Goal: Information Seeking & Learning: Compare options

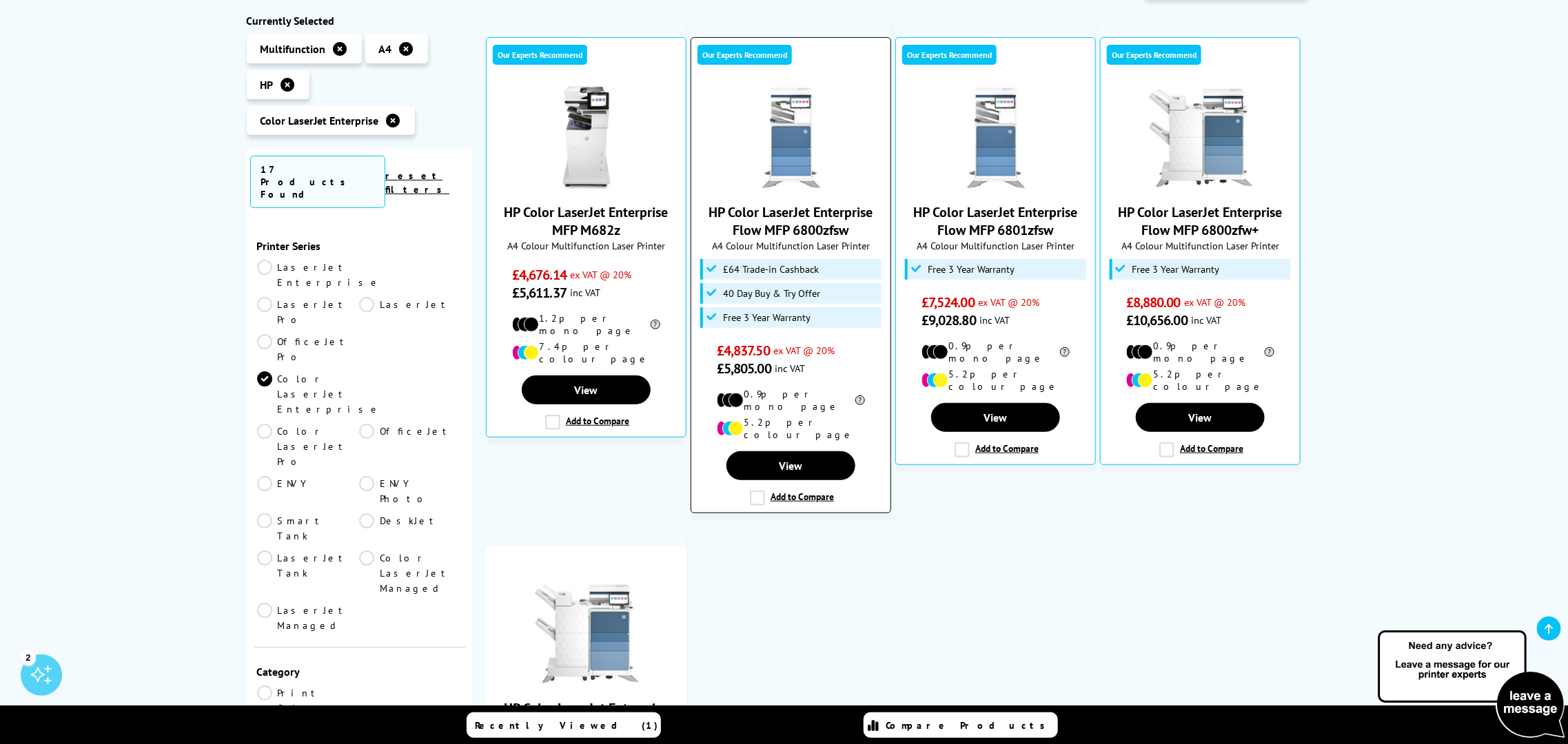
scroll to position [171, 0]
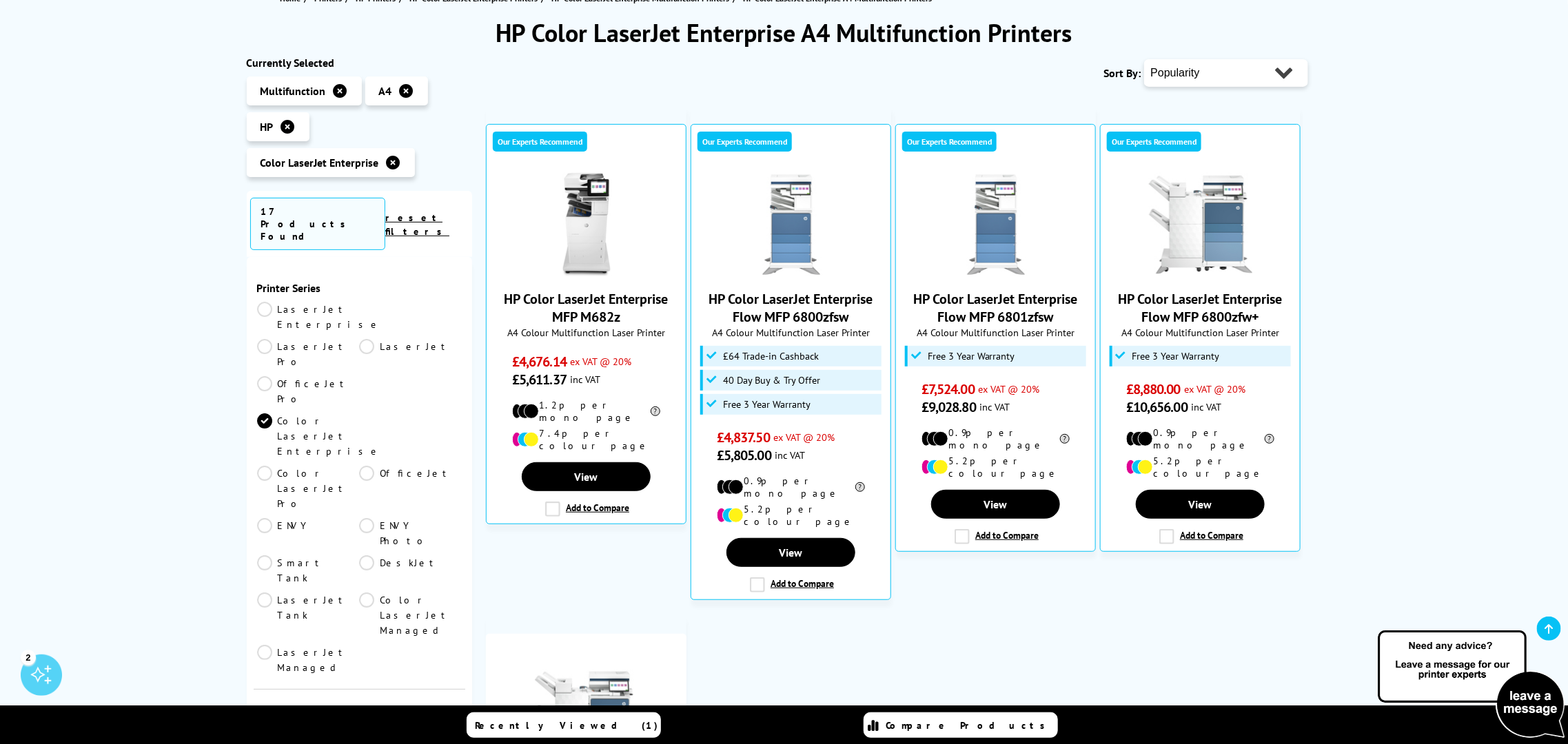
click at [360, 466] on link "Color LaserJet Pro" at bounding box center [308, 489] width 103 height 46
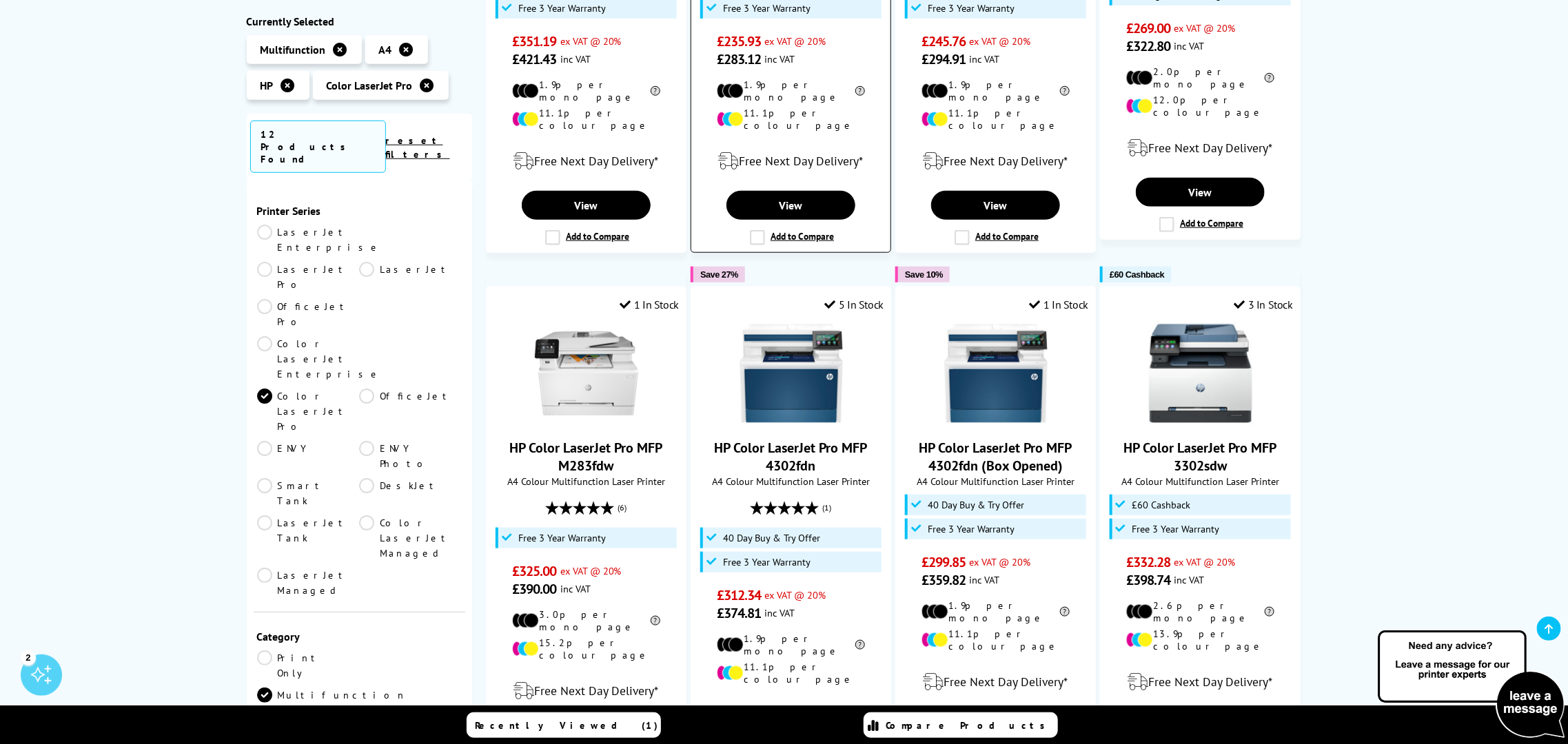
scroll to position [602, 0]
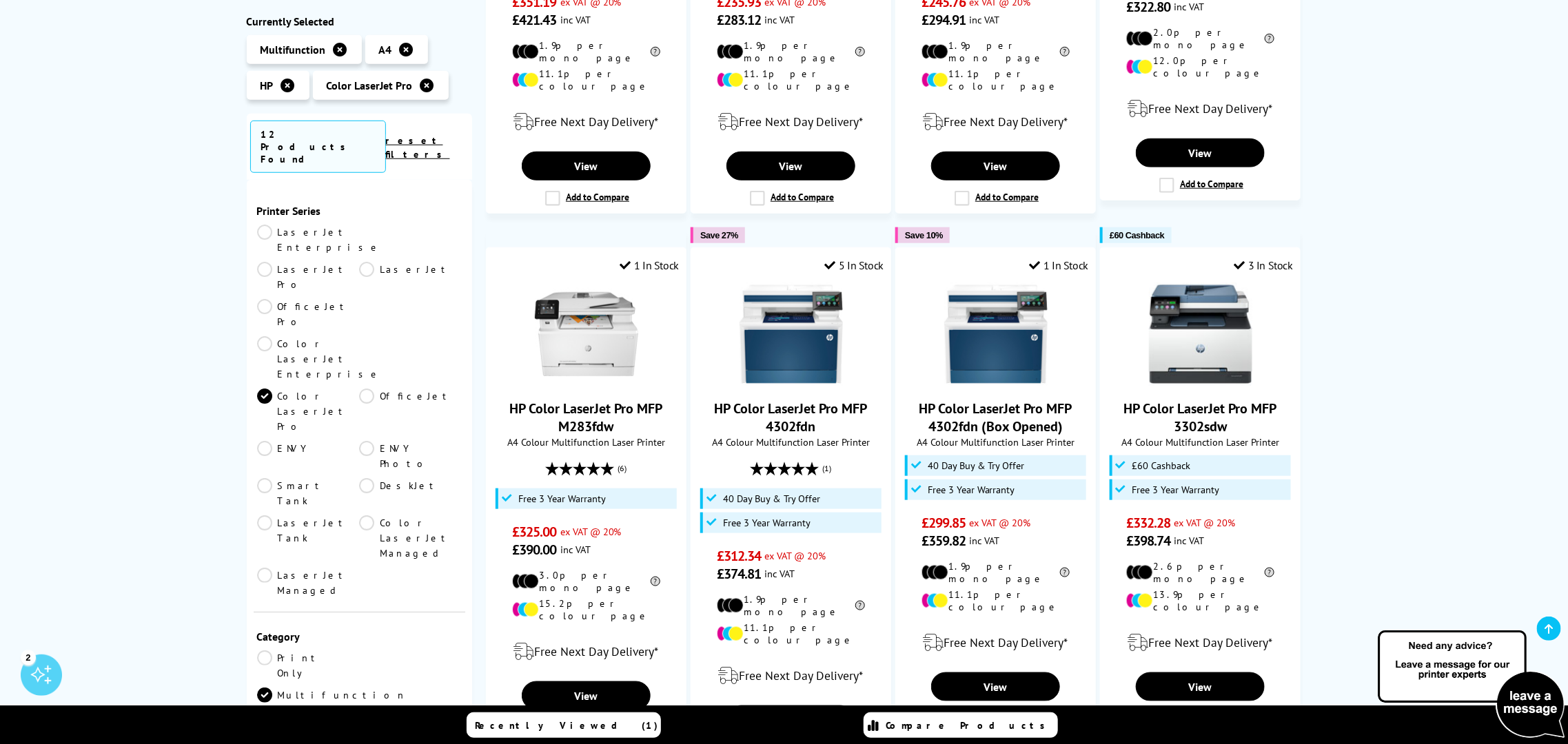
click at [360, 477] on link "Smart Tank" at bounding box center [308, 492] width 103 height 31
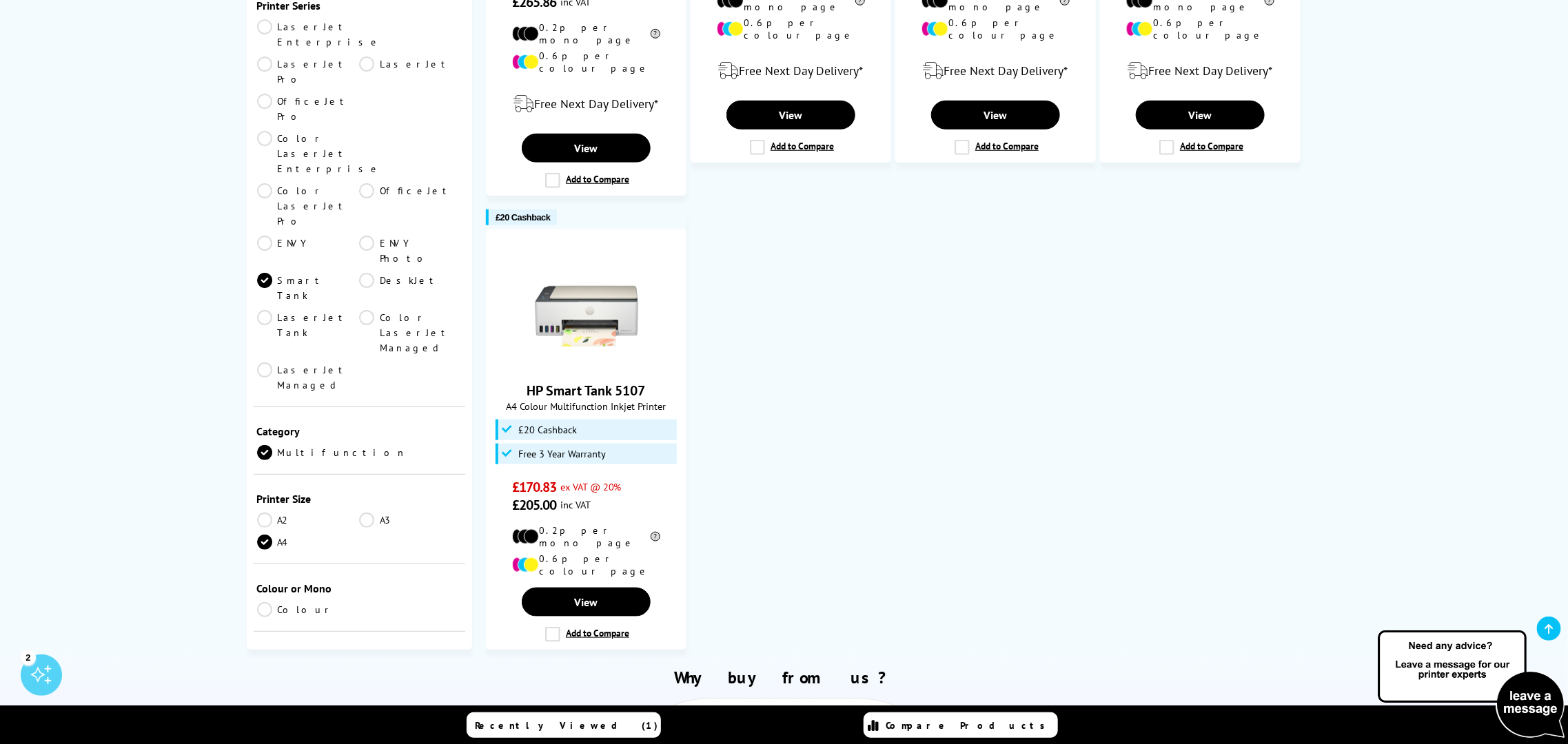
drag, startPoint x: 367, startPoint y: 79, endPoint x: 367, endPoint y: 90, distance: 11.0
click at [367, 87] on ul "LaserJet Enterprise LaserJet Pro LaserJet OfficeJet Pro Color LaserJet Enterpri…" at bounding box center [360, 209] width 205 height 380
click at [360, 273] on link "Smart Tank" at bounding box center [308, 288] width 103 height 31
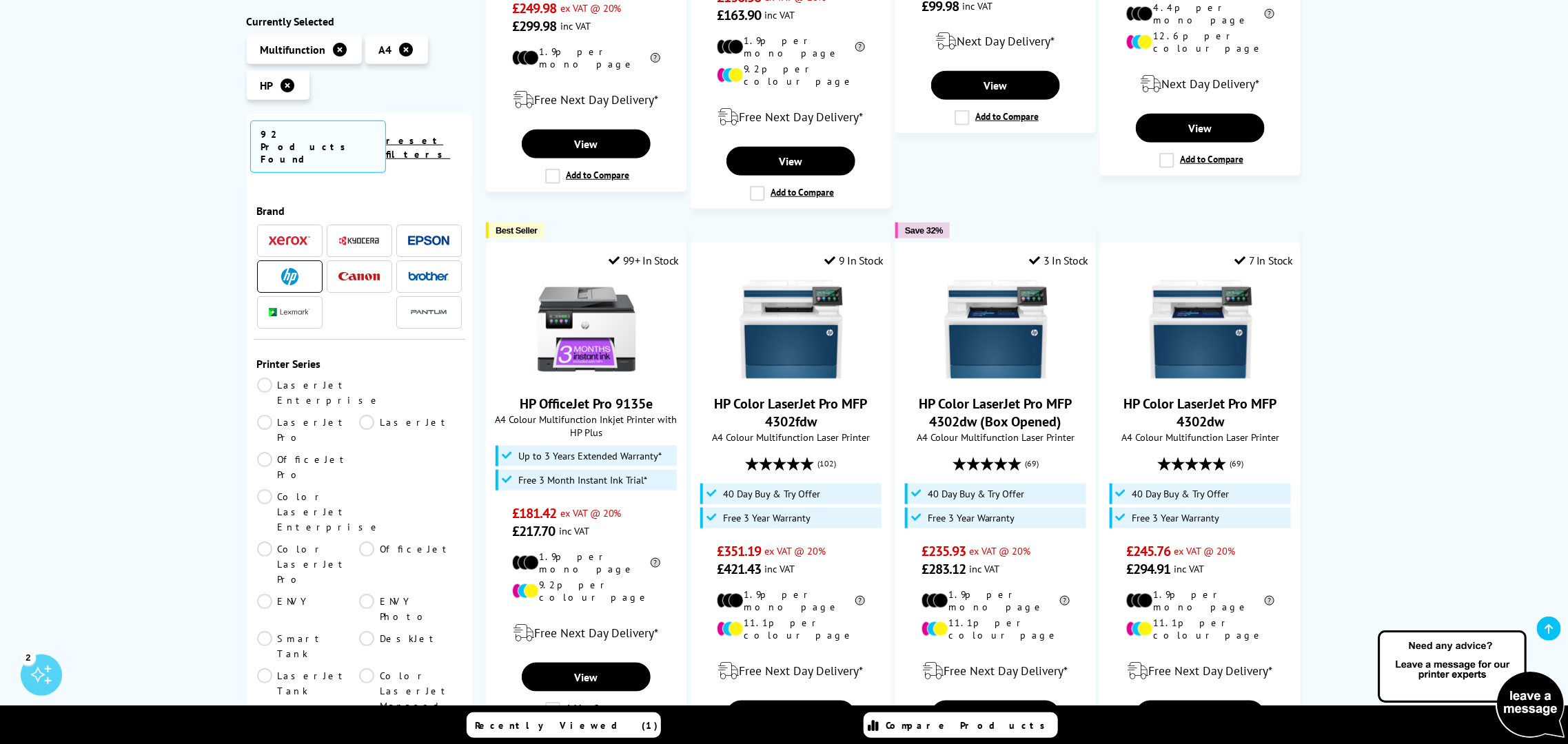
click at [360, 668] on link "LaserJet Tank" at bounding box center [308, 690] width 103 height 46
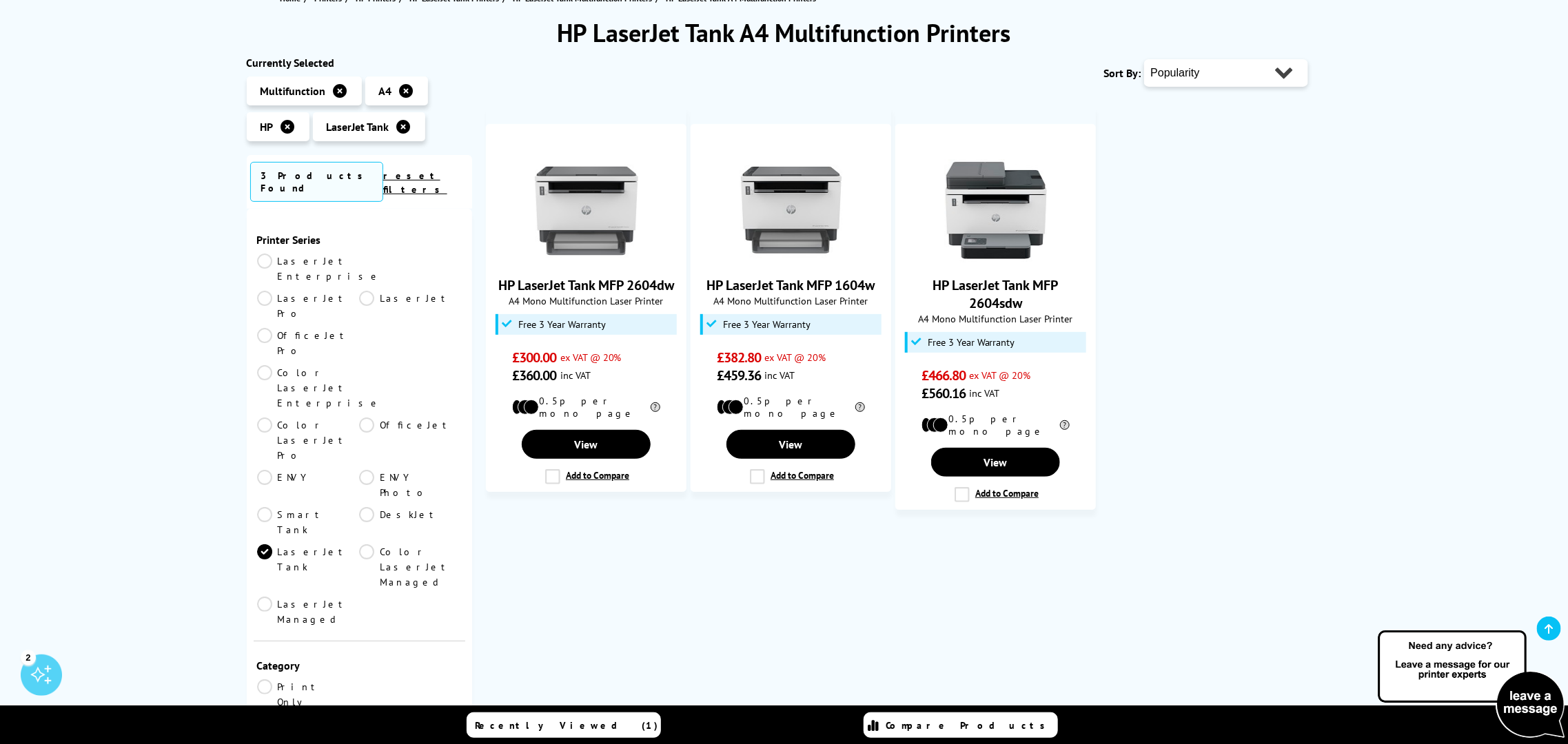
click at [360, 544] on link "LaserJet Tank" at bounding box center [308, 567] width 103 height 46
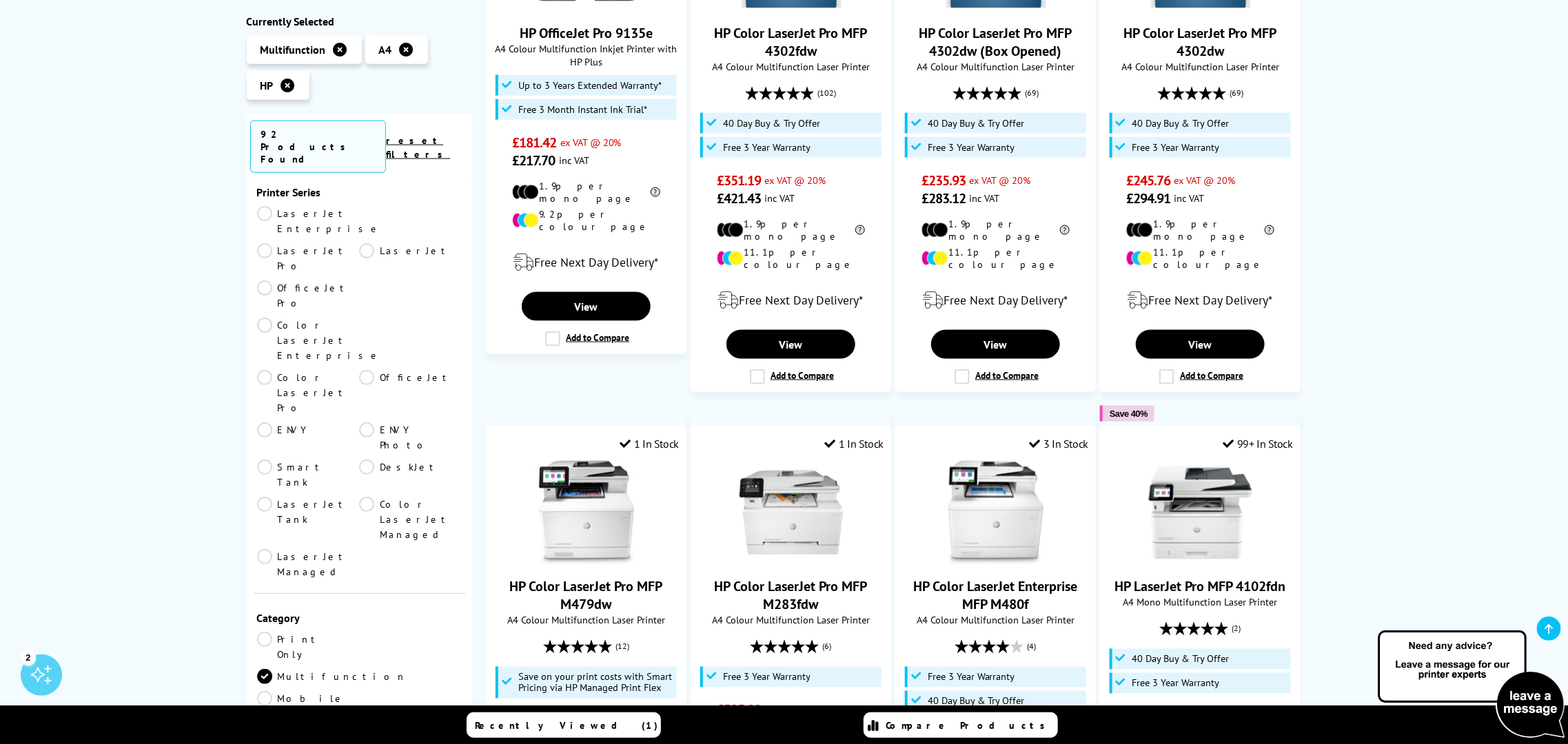
scroll to position [1033, 0]
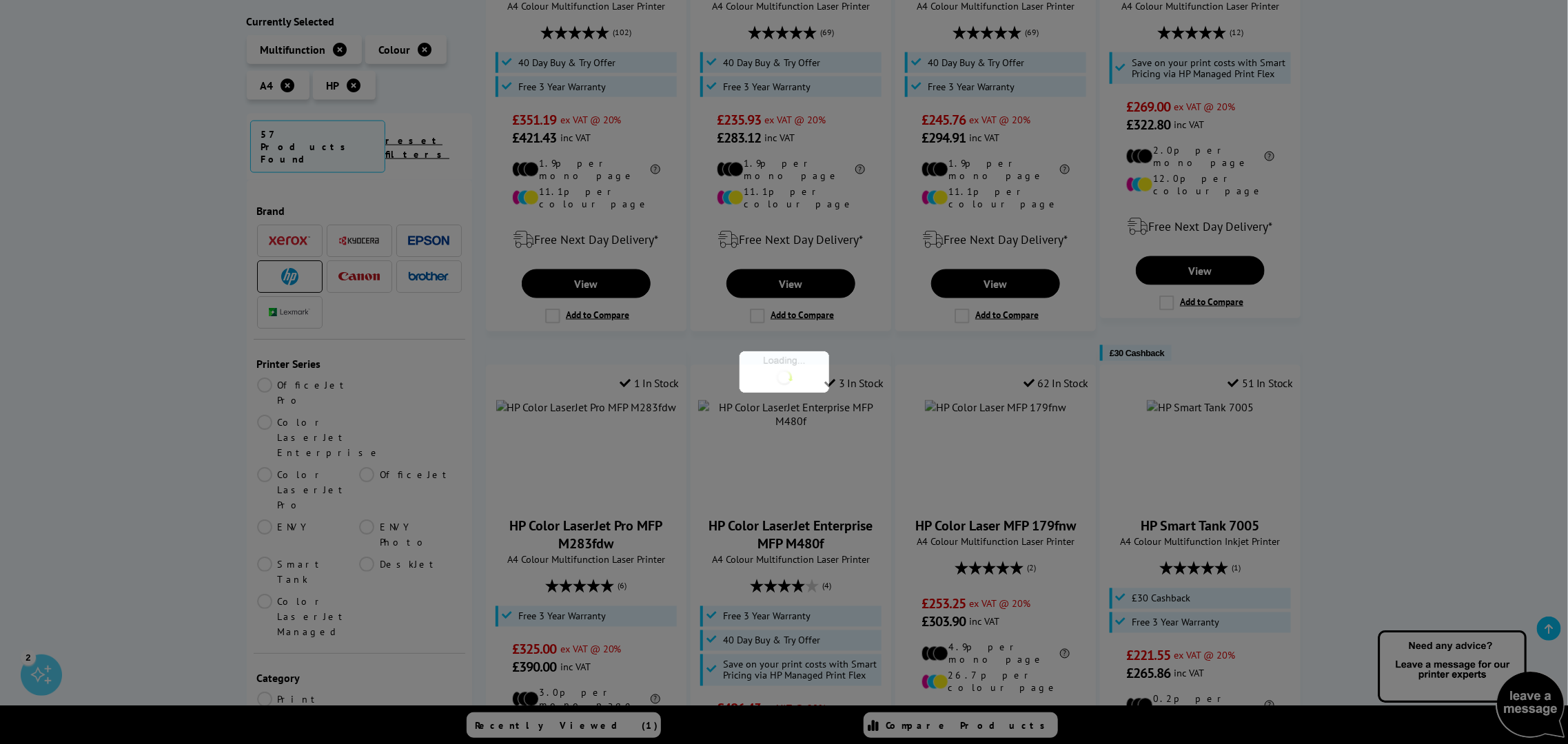
scroll to position [171, 0]
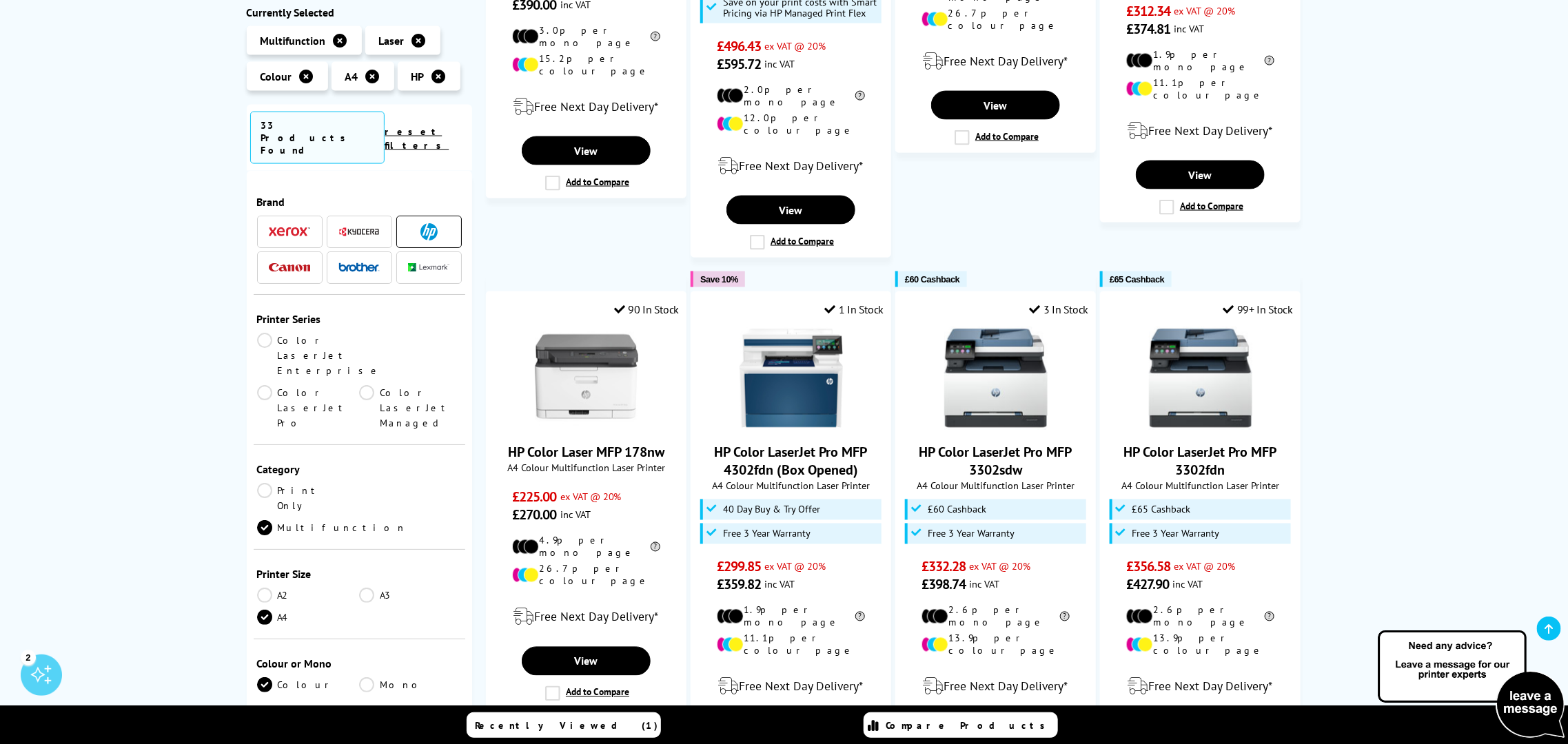
scroll to position [1120, 0]
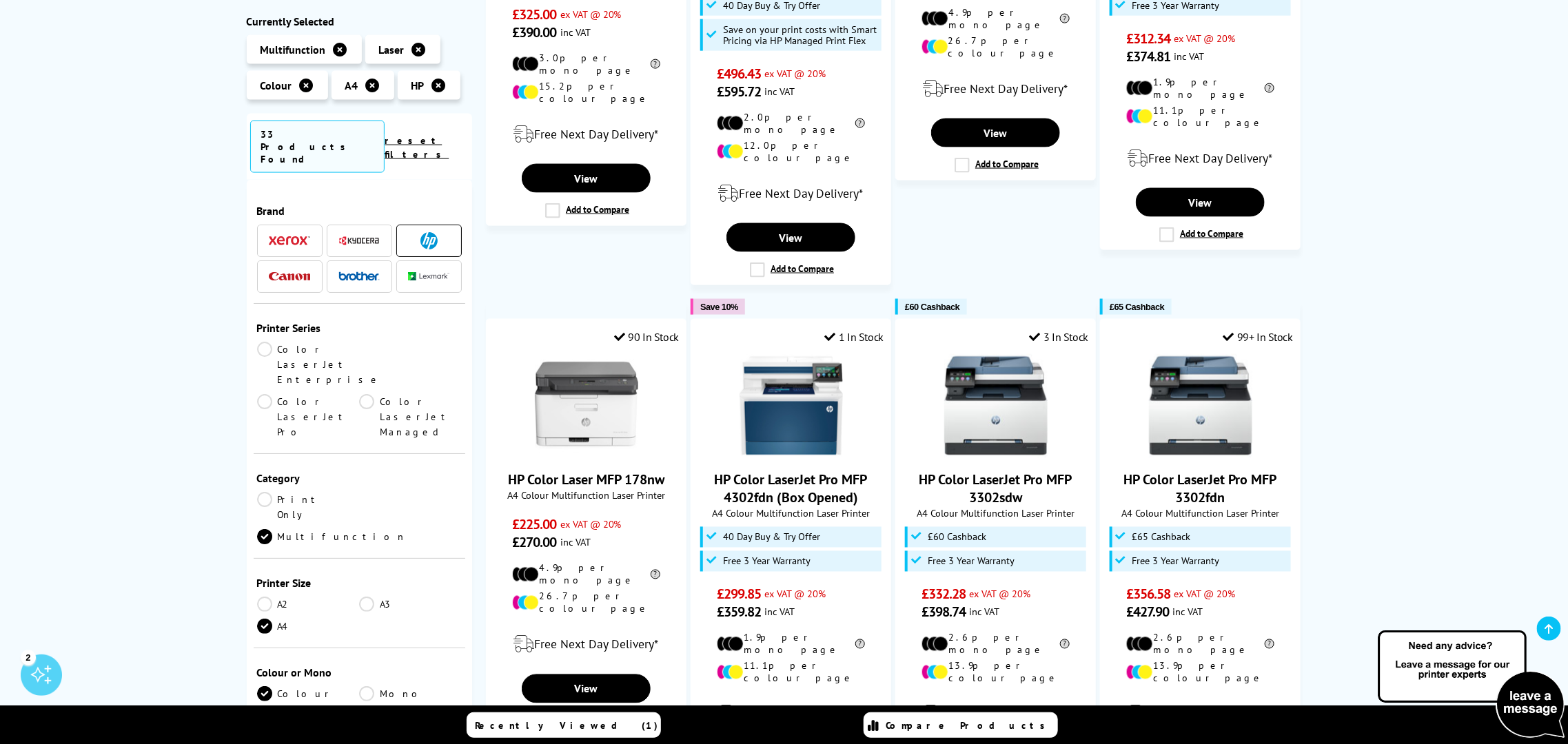
click at [359, 393] on link "Color LaserJet Managed" at bounding box center [410, 416] width 103 height 46
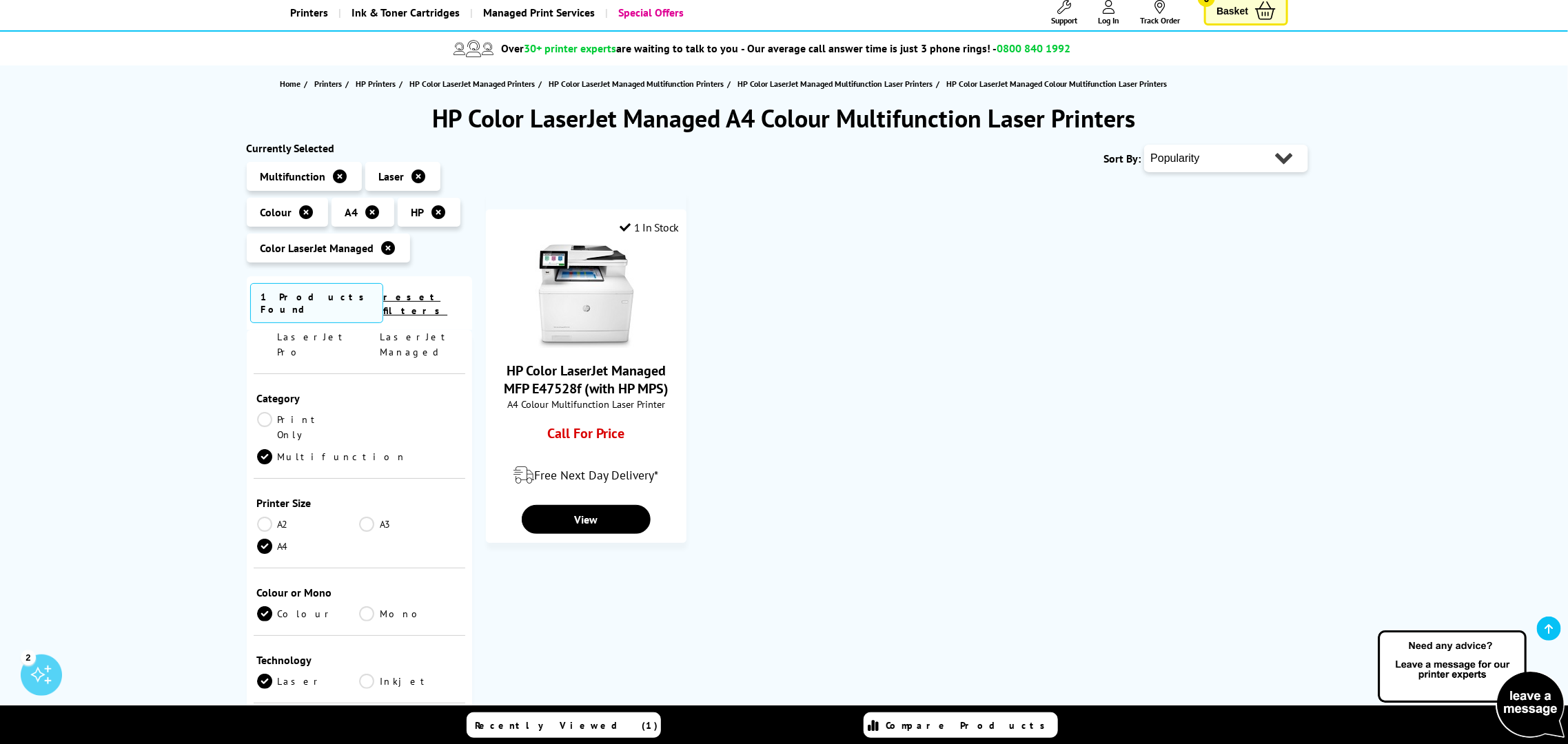
scroll to position [13, 0]
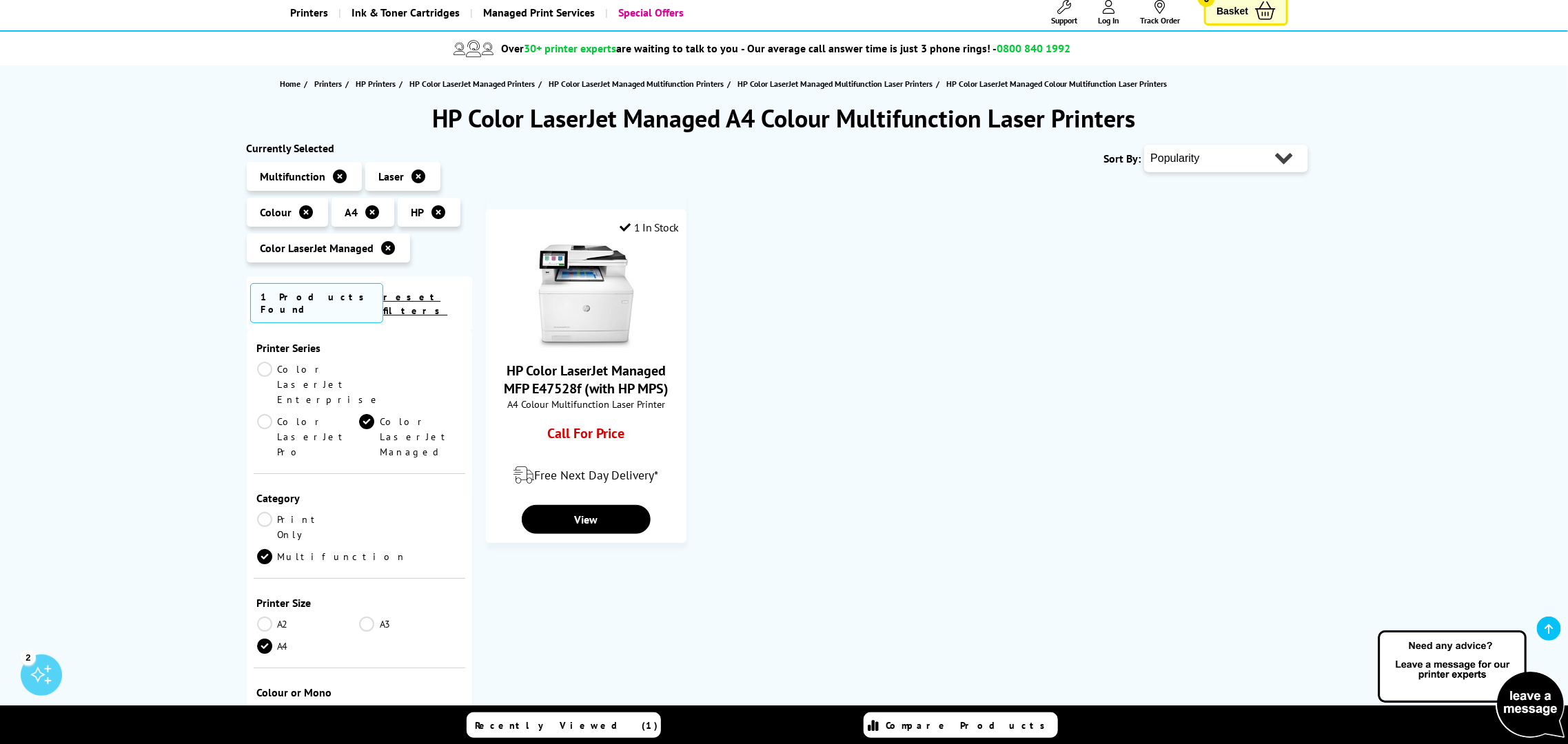
click at [359, 414] on link "Color LaserJet Managed" at bounding box center [410, 437] width 103 height 46
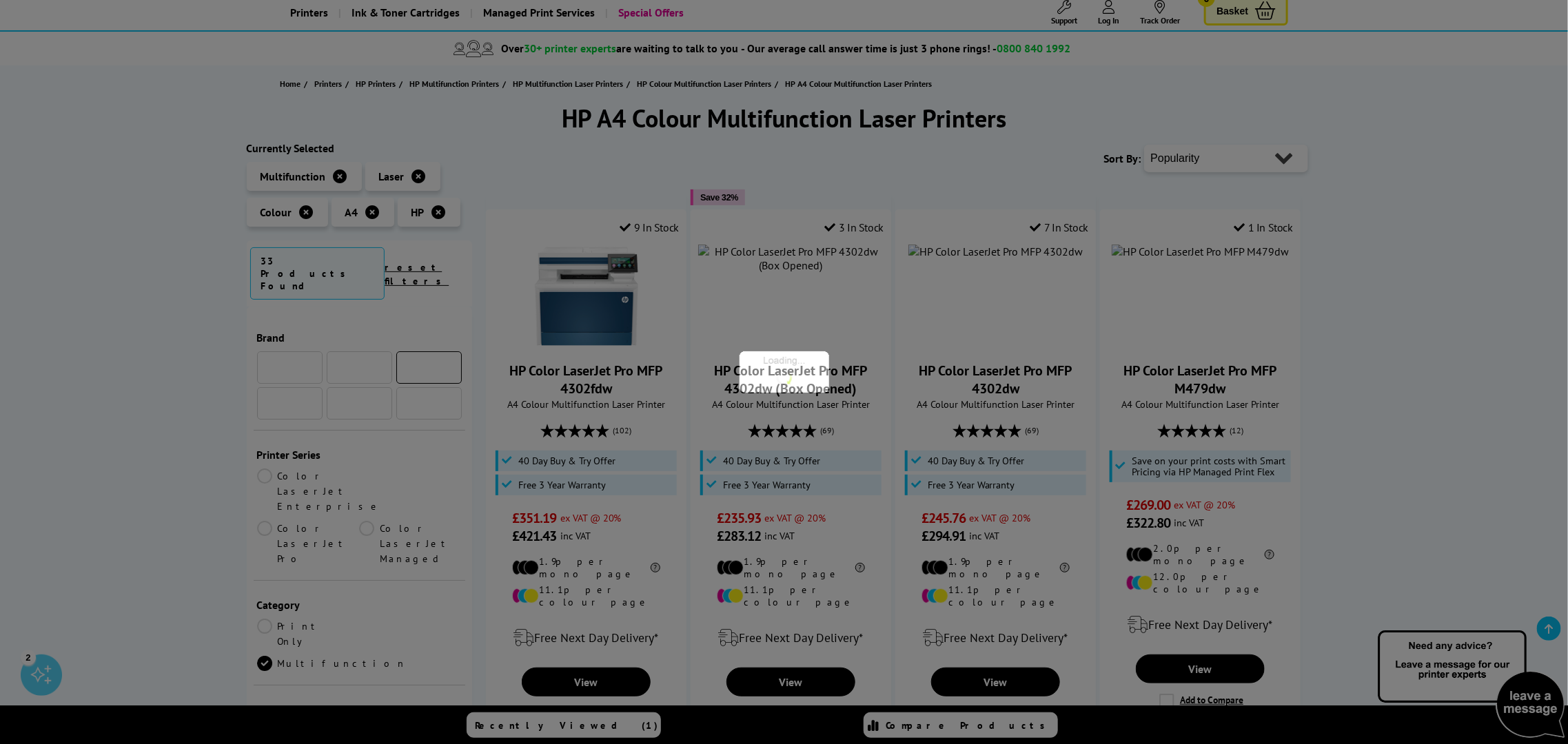
scroll to position [13, 0]
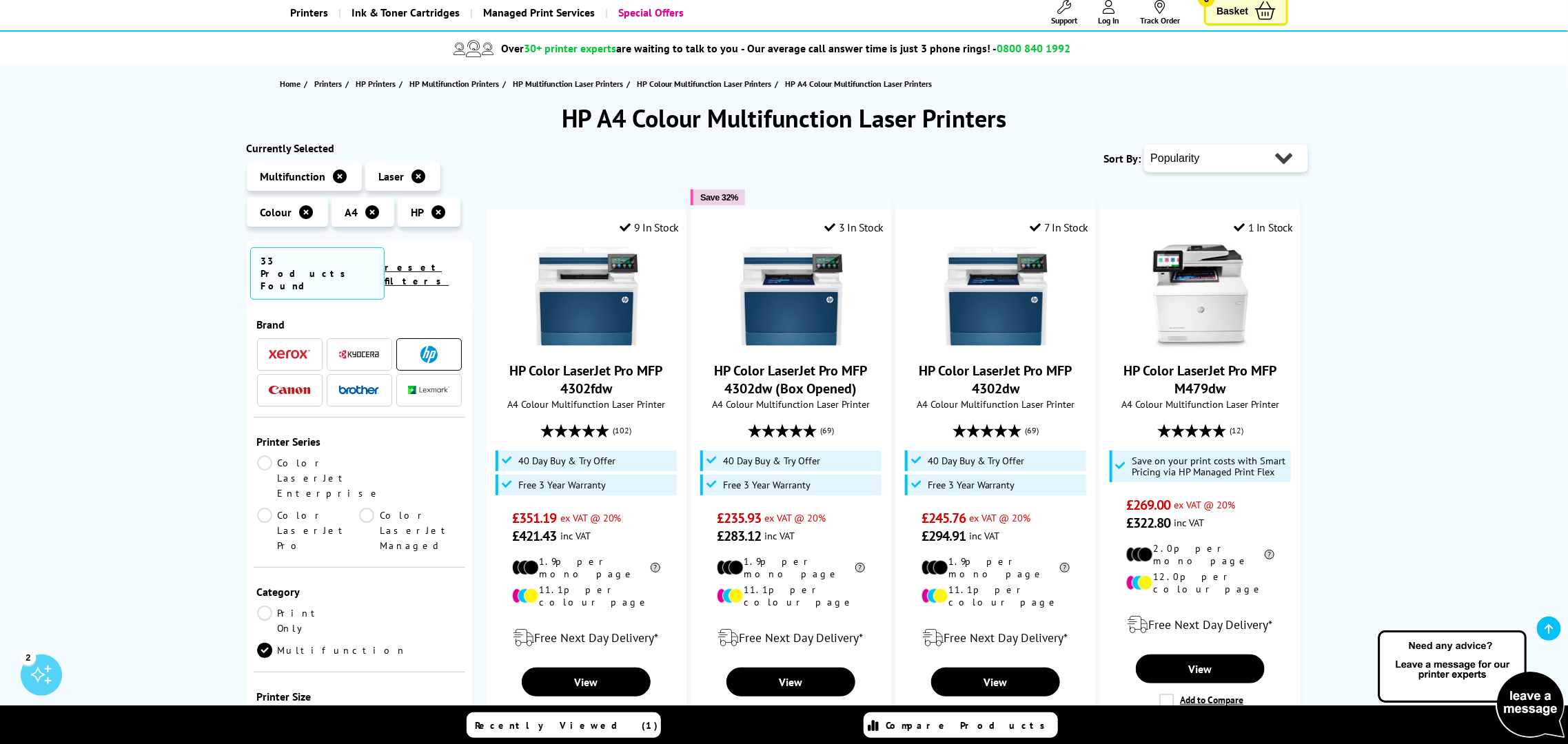
click at [357, 508] on link "Color LaserJet Pro" at bounding box center [308, 531] width 103 height 46
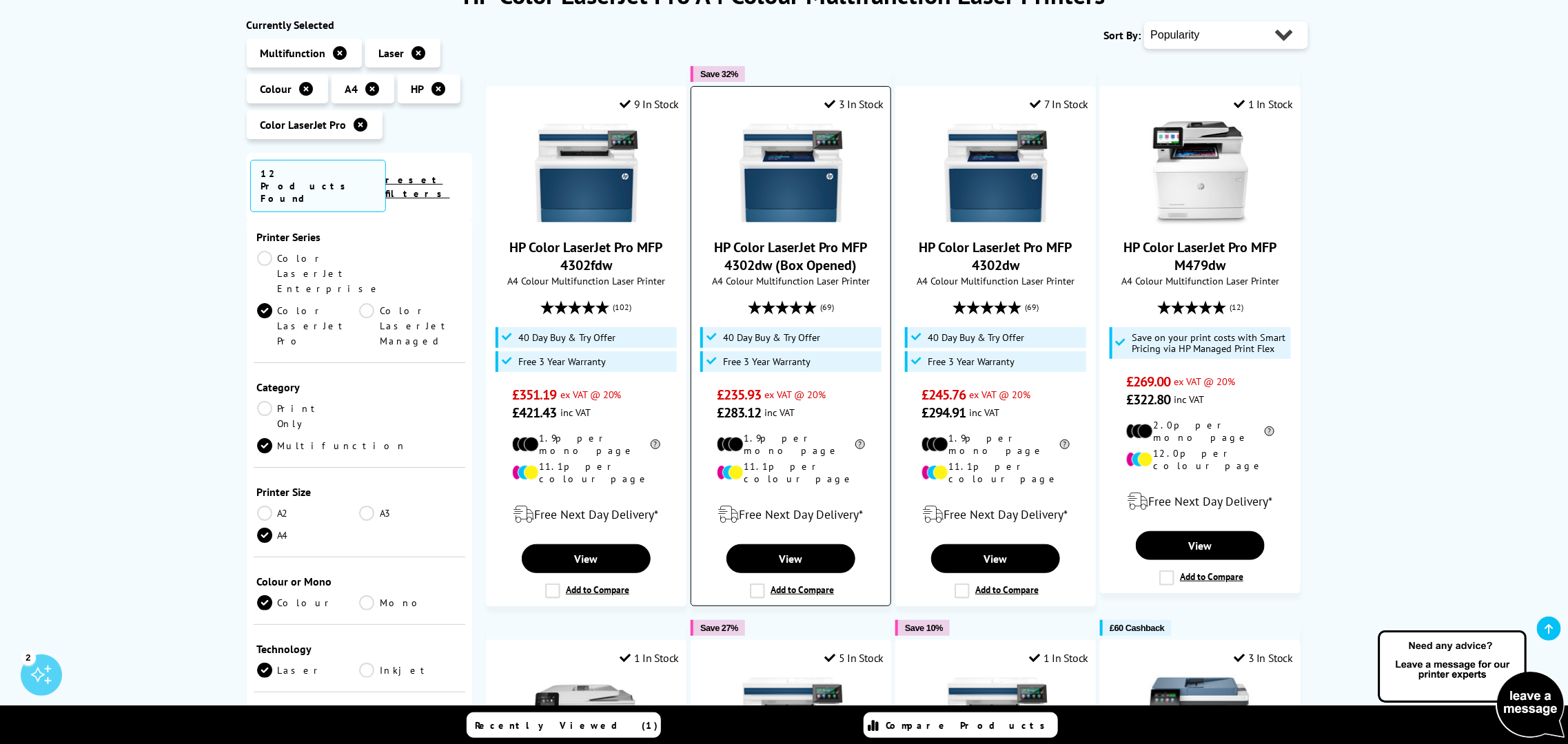
scroll to position [258, 0]
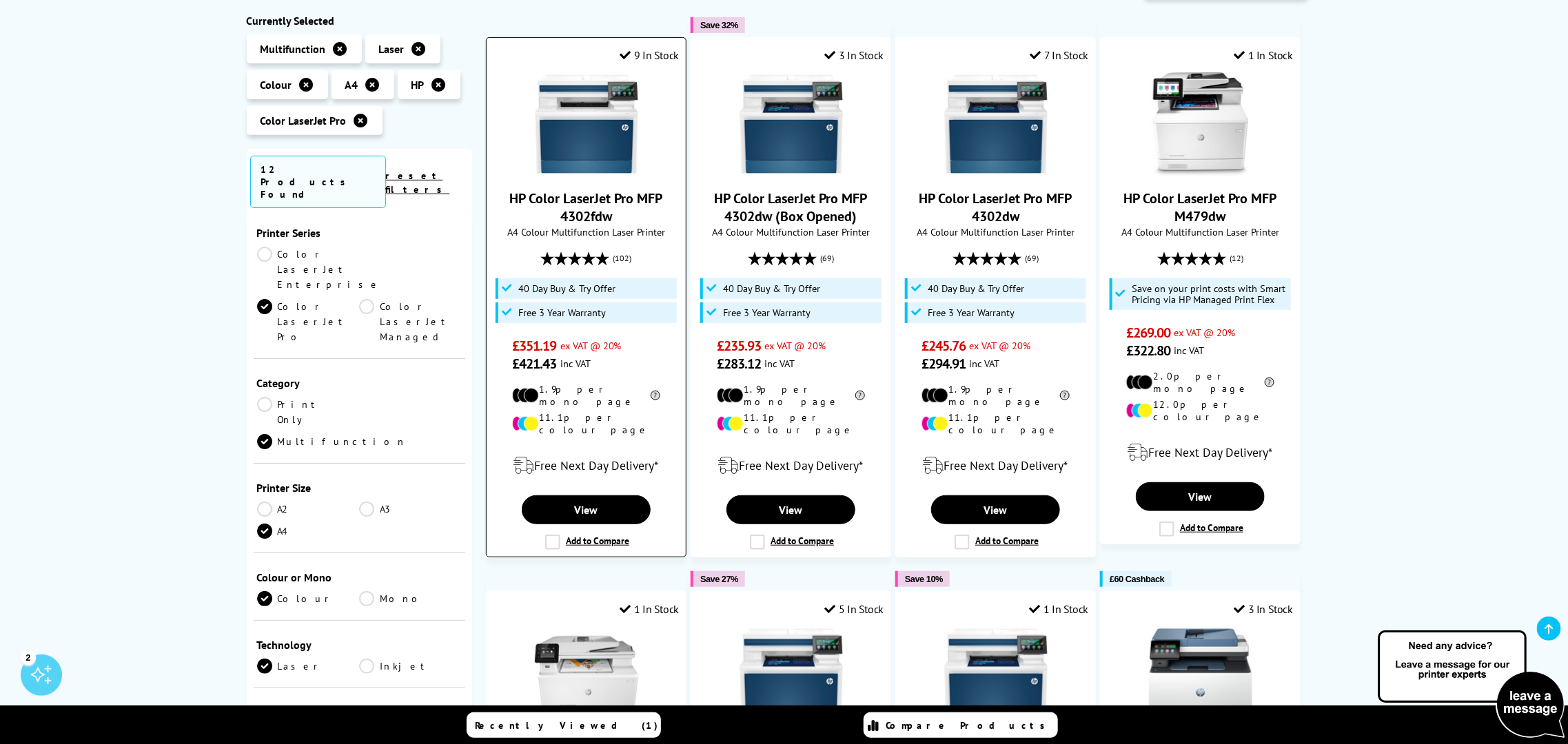
click at [553, 534] on label "Add to Compare" at bounding box center [587, 541] width 84 height 15
click at [0, 0] on input "Add to Compare" at bounding box center [0, 0] width 0 height 0
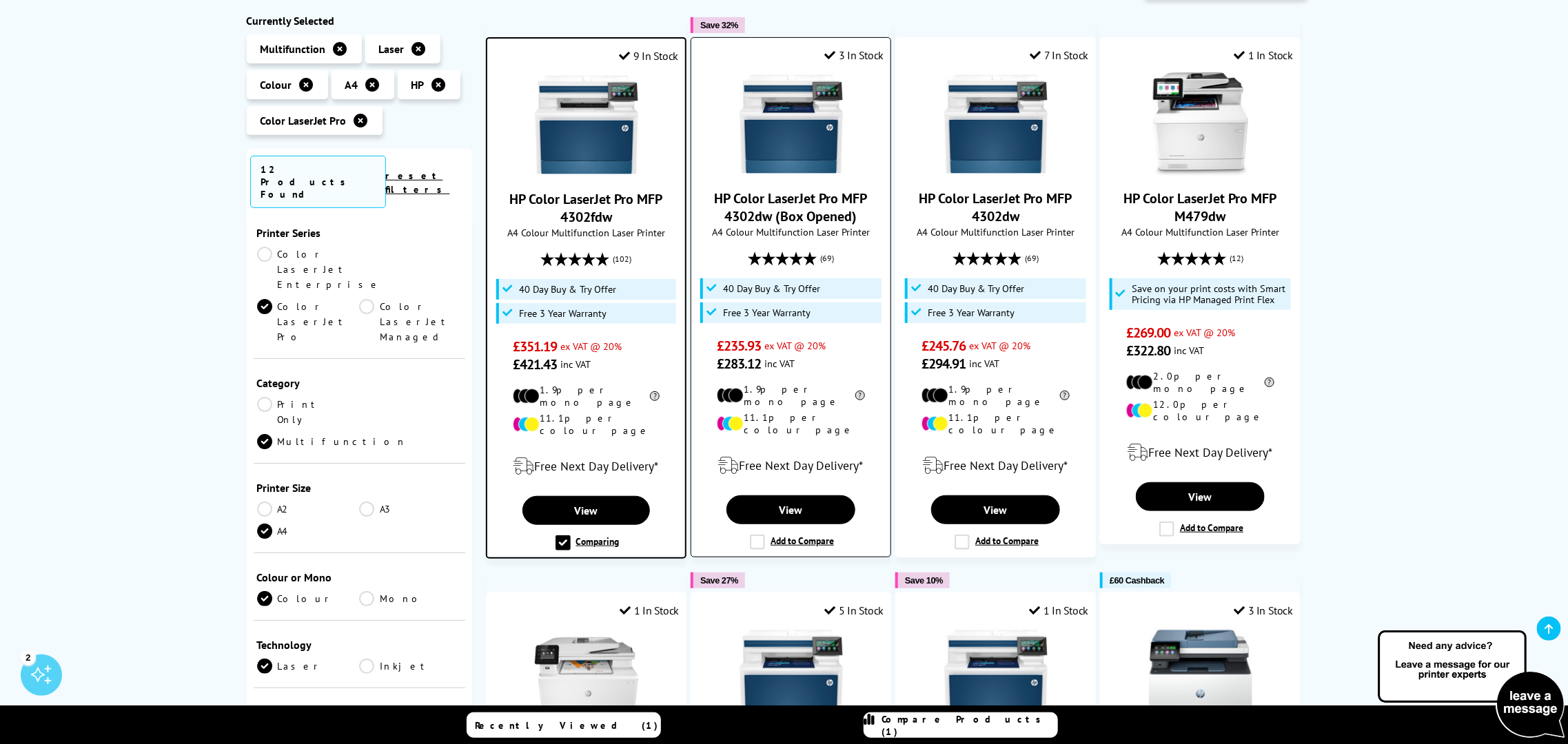
click at [755, 534] on label "Add to Compare" at bounding box center [792, 541] width 84 height 15
click at [0, 0] on input "Add to Compare" at bounding box center [0, 0] width 0 height 0
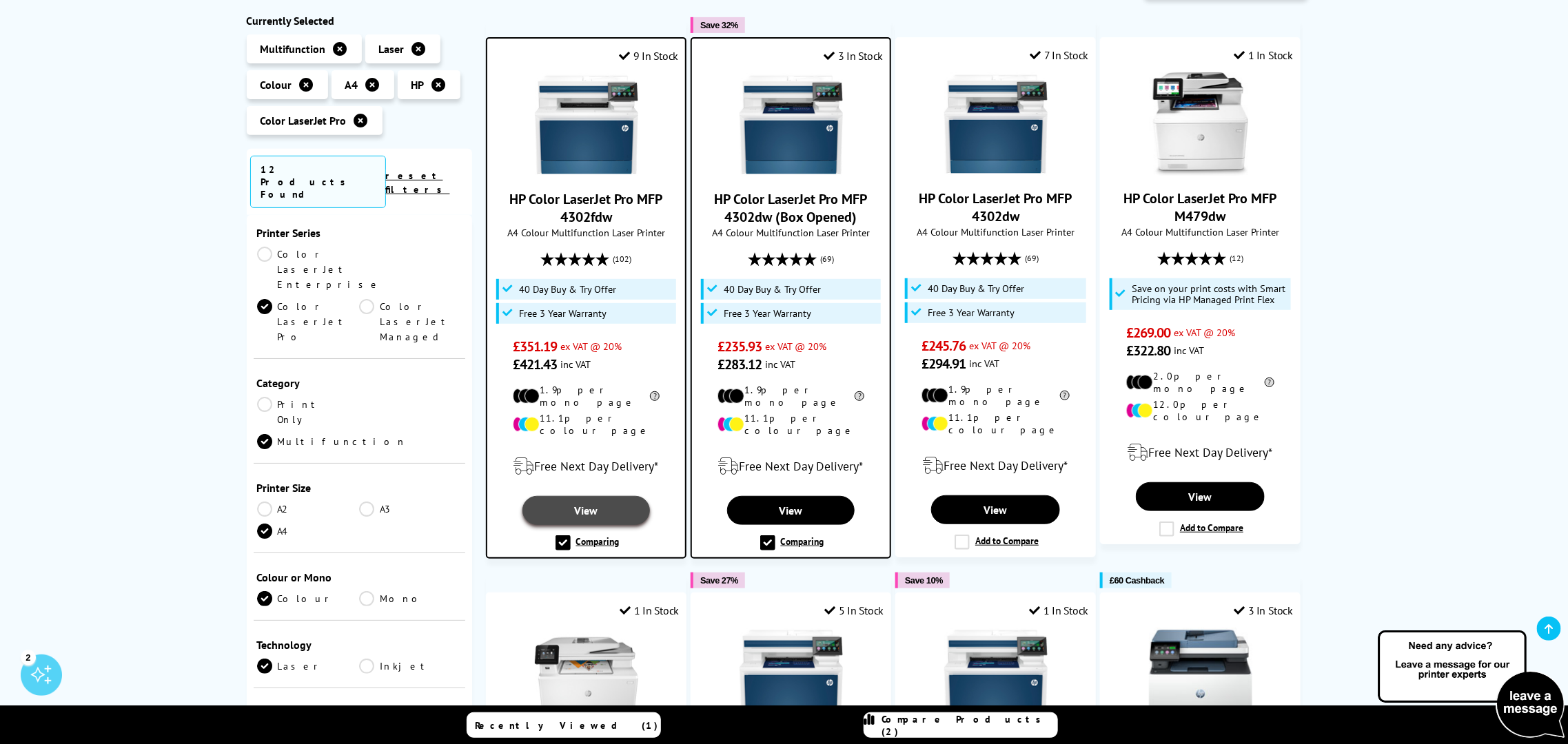
click at [580, 496] on link "View" at bounding box center [586, 510] width 127 height 29
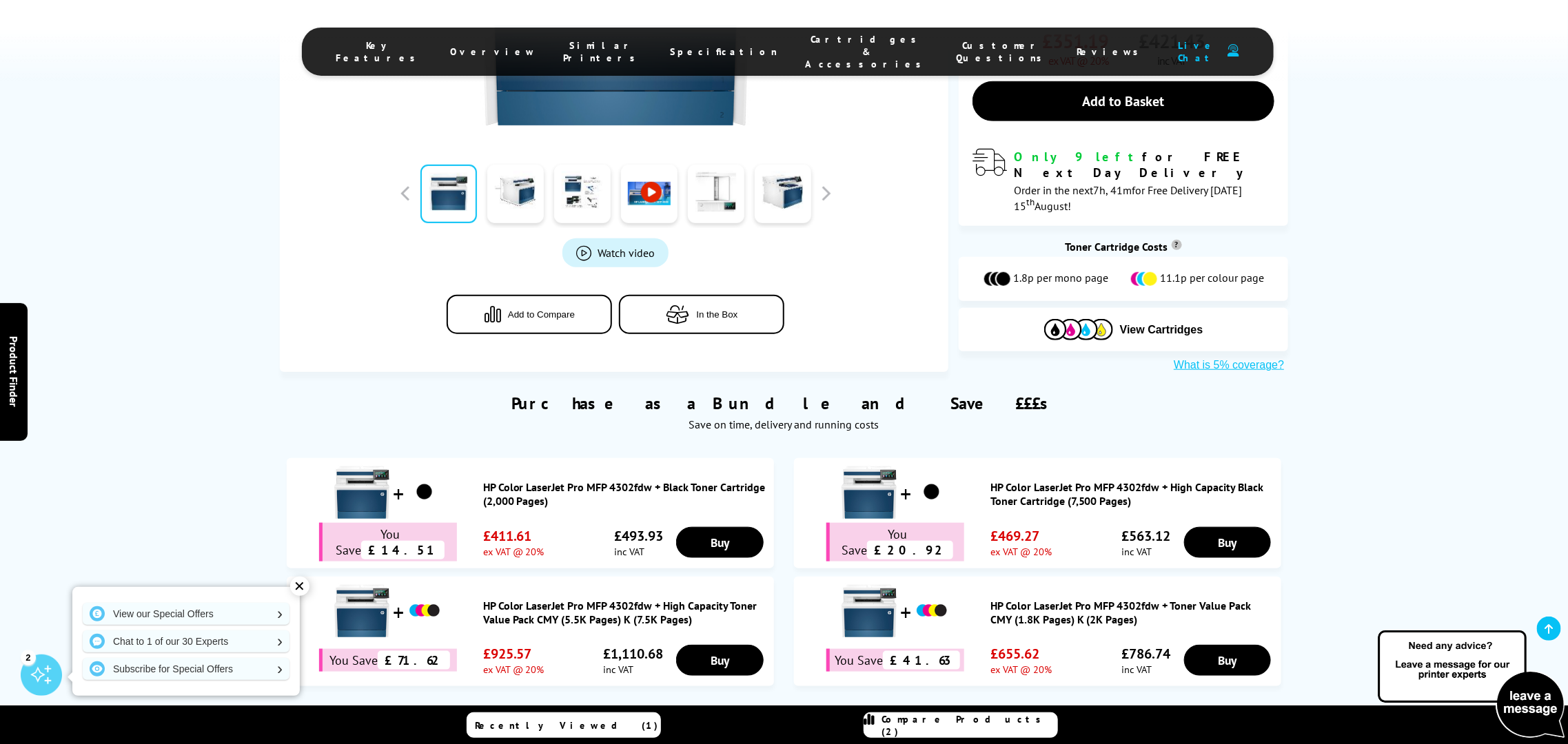
scroll to position [517, 0]
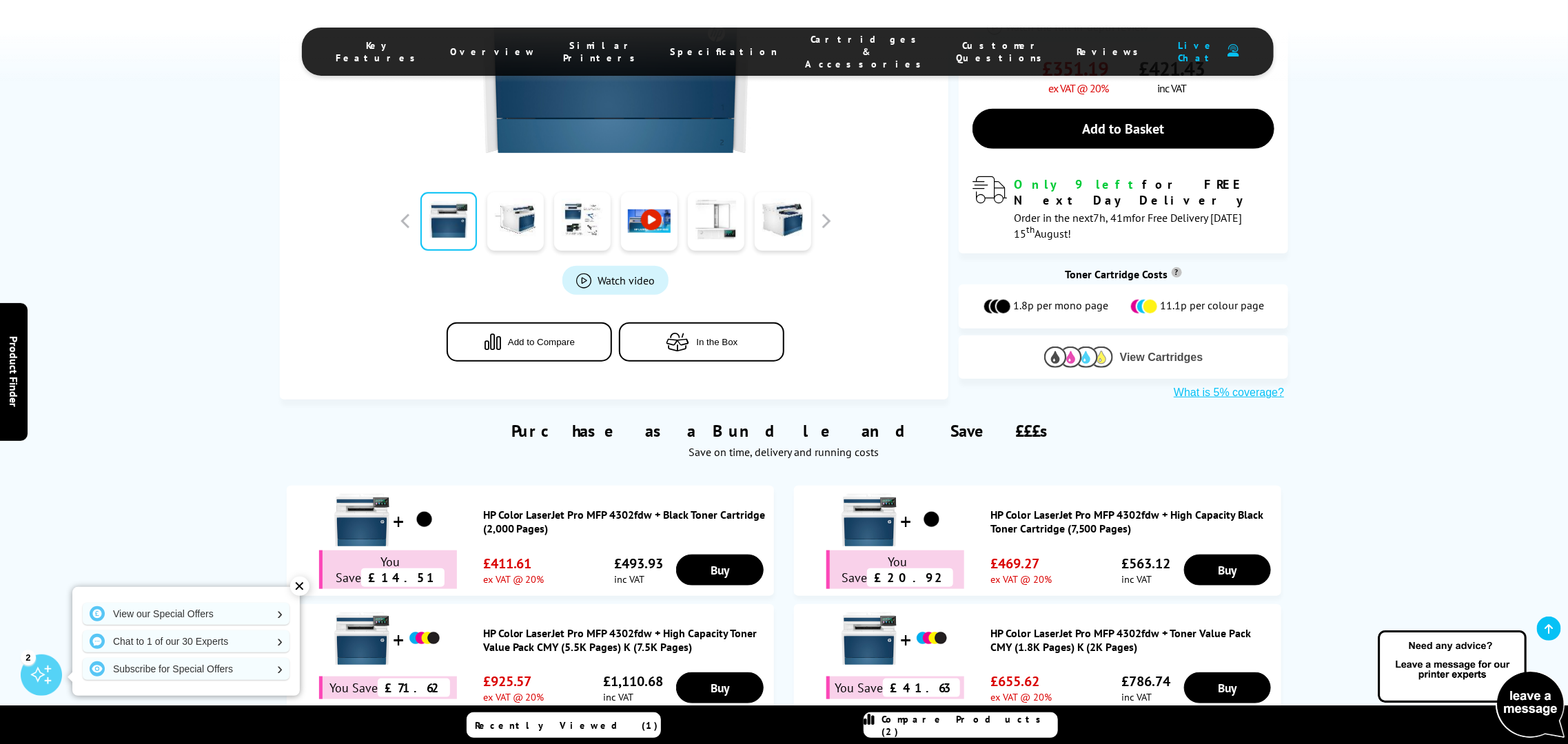
click at [1134, 351] on span "View Cartridges" at bounding box center [1162, 357] width 83 height 12
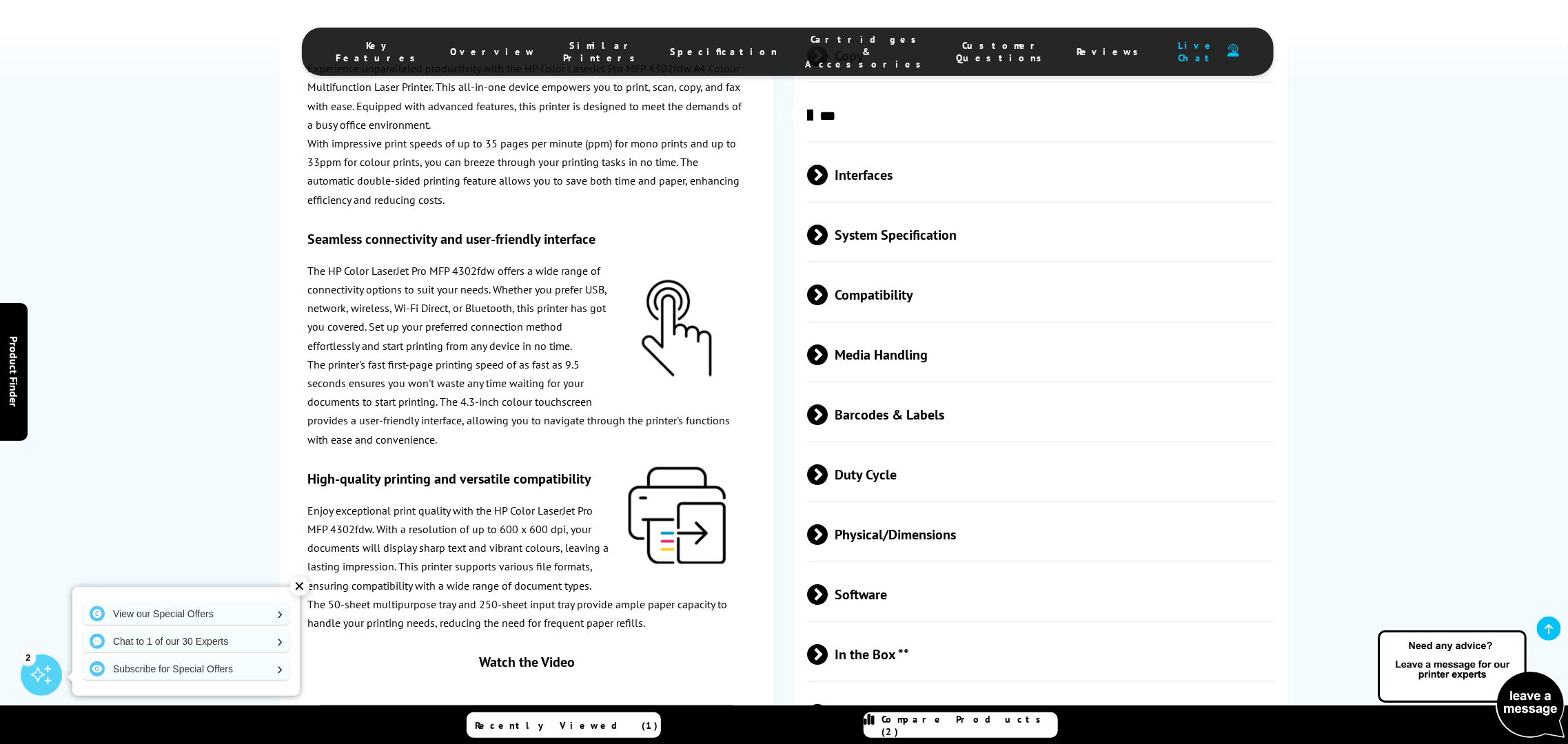
scroll to position [2851, 0]
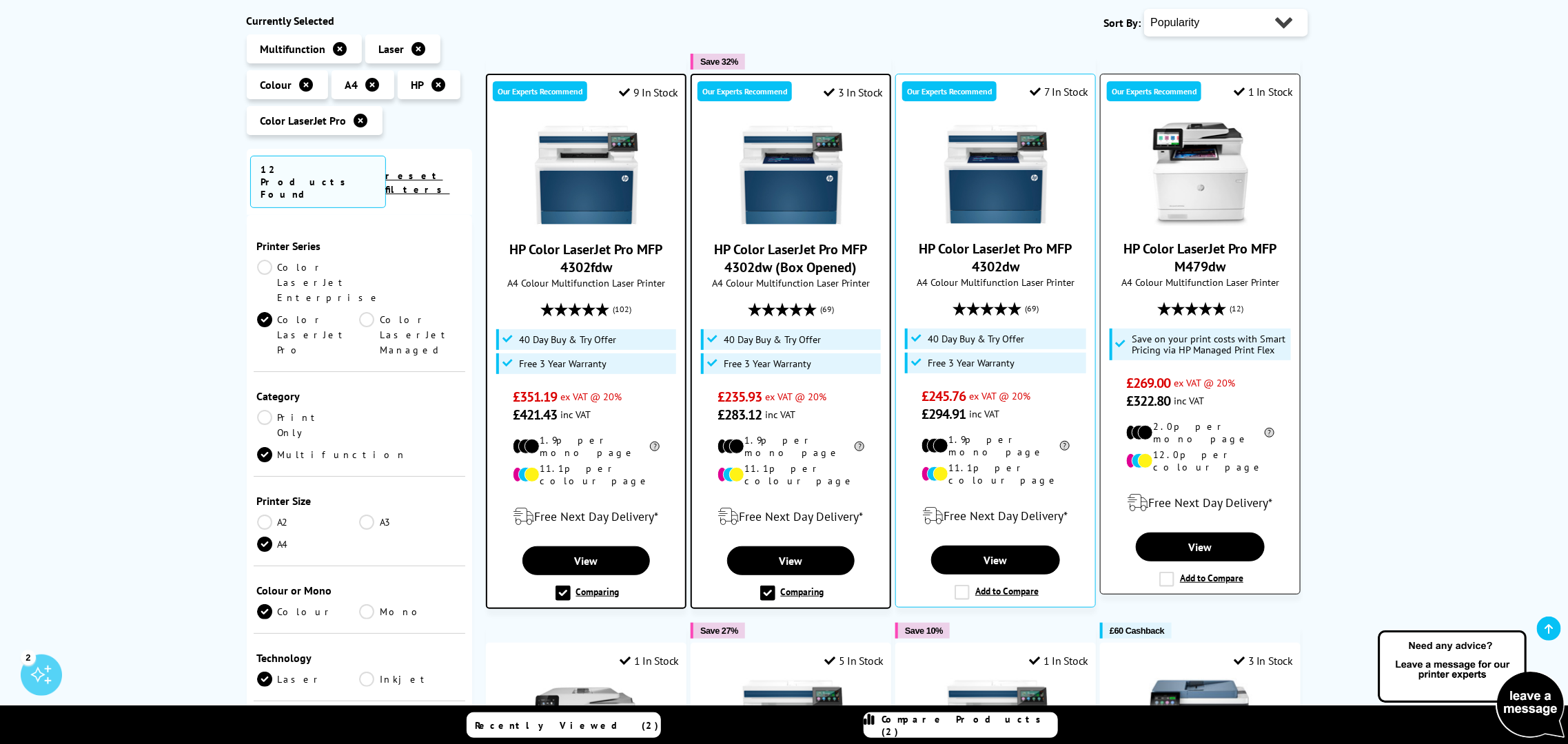
scroll to position [258, 0]
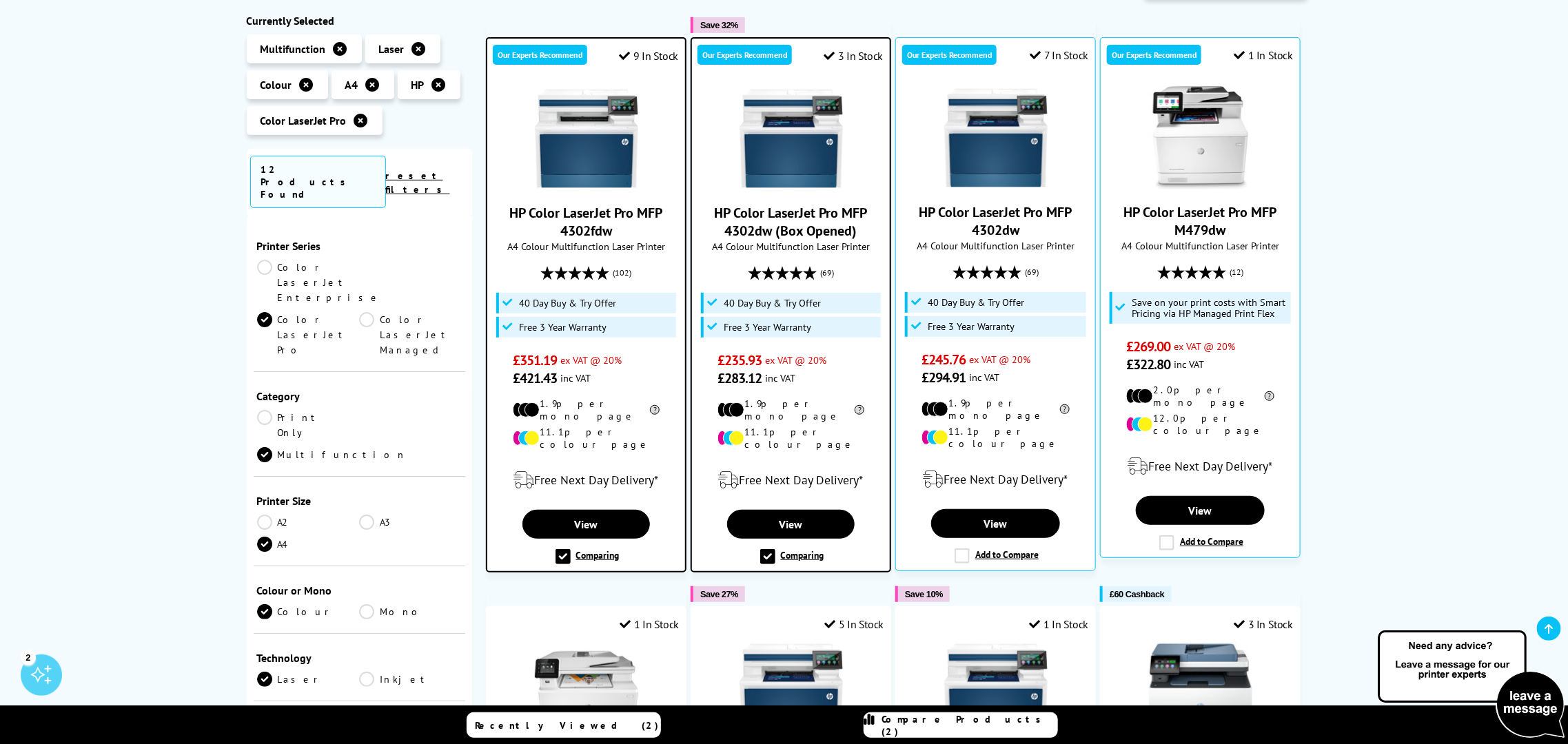
click at [606, 303] on span "40 Day Buy & Try Offer" at bounding box center [567, 303] width 97 height 11
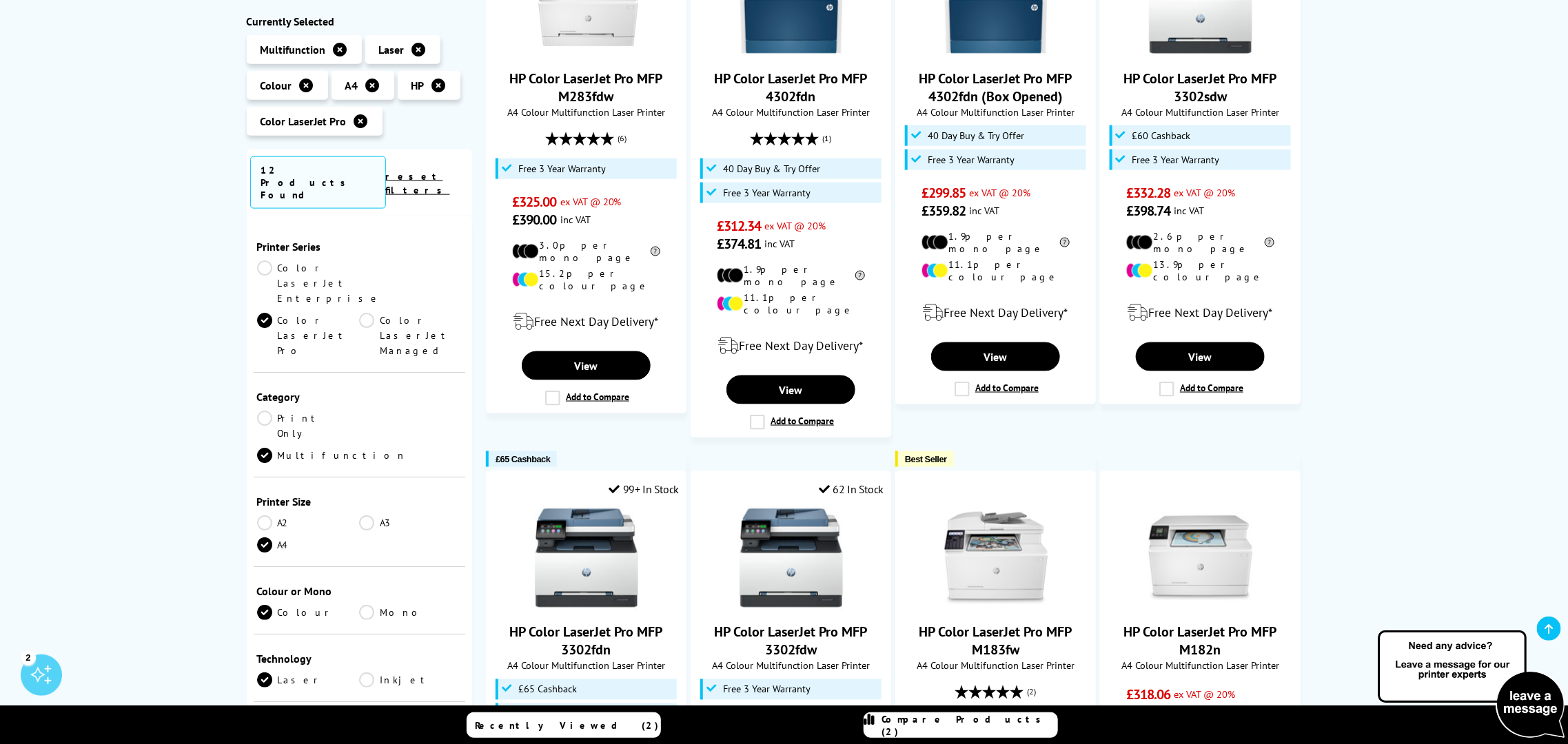
scroll to position [775, 0]
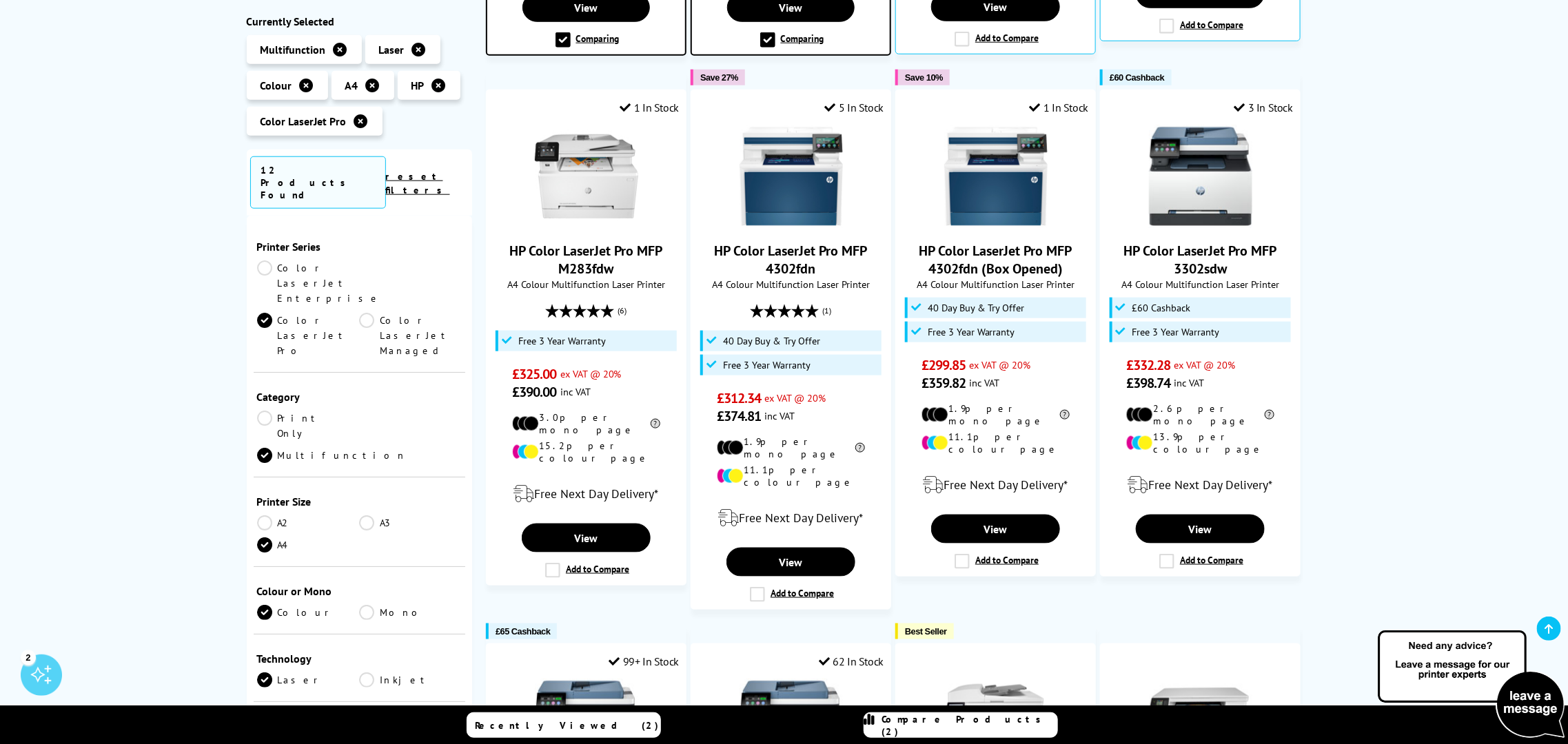
click at [263, 260] on link "Color LaserJet Enterprise" at bounding box center [320, 283] width 125 height 46
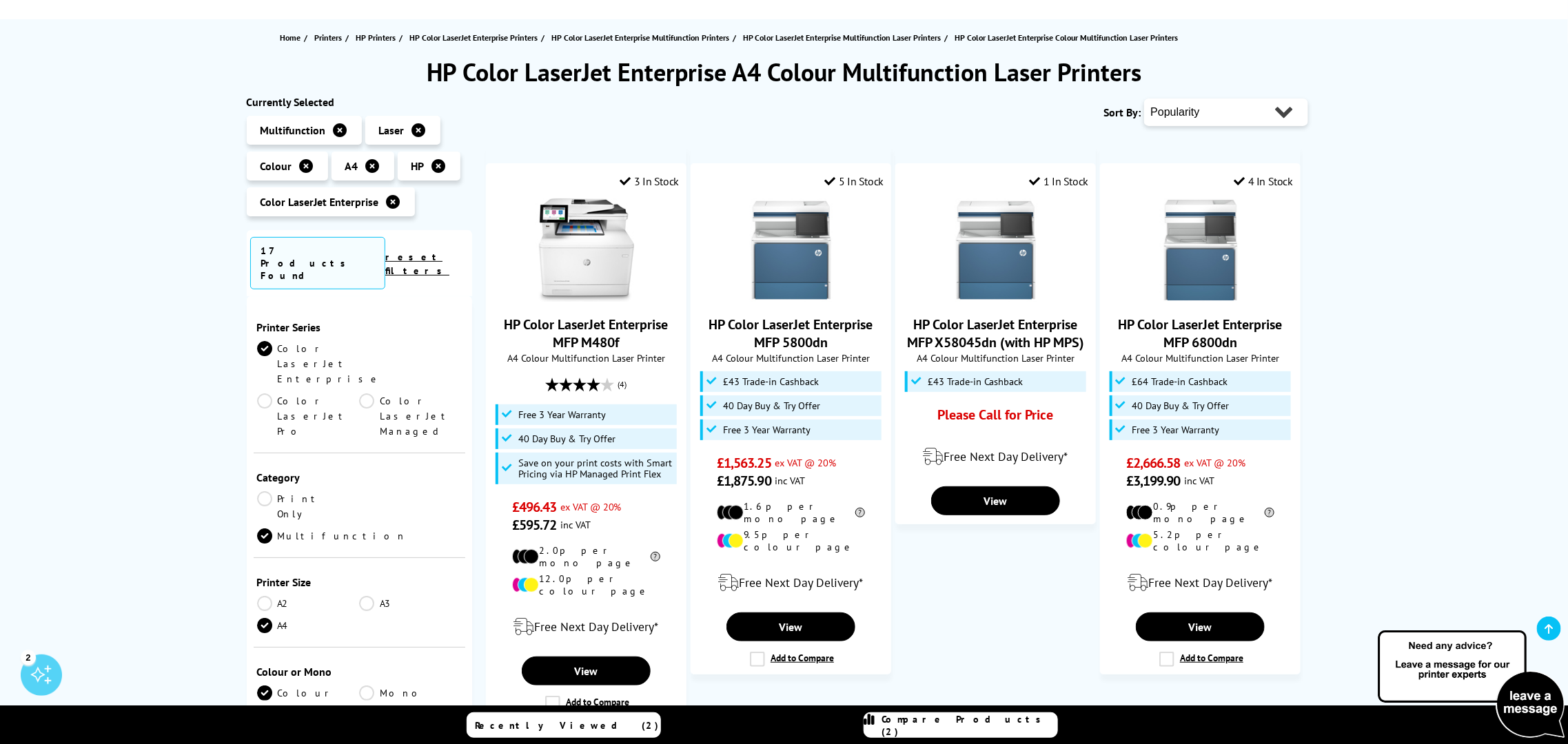
scroll to position [171, 0]
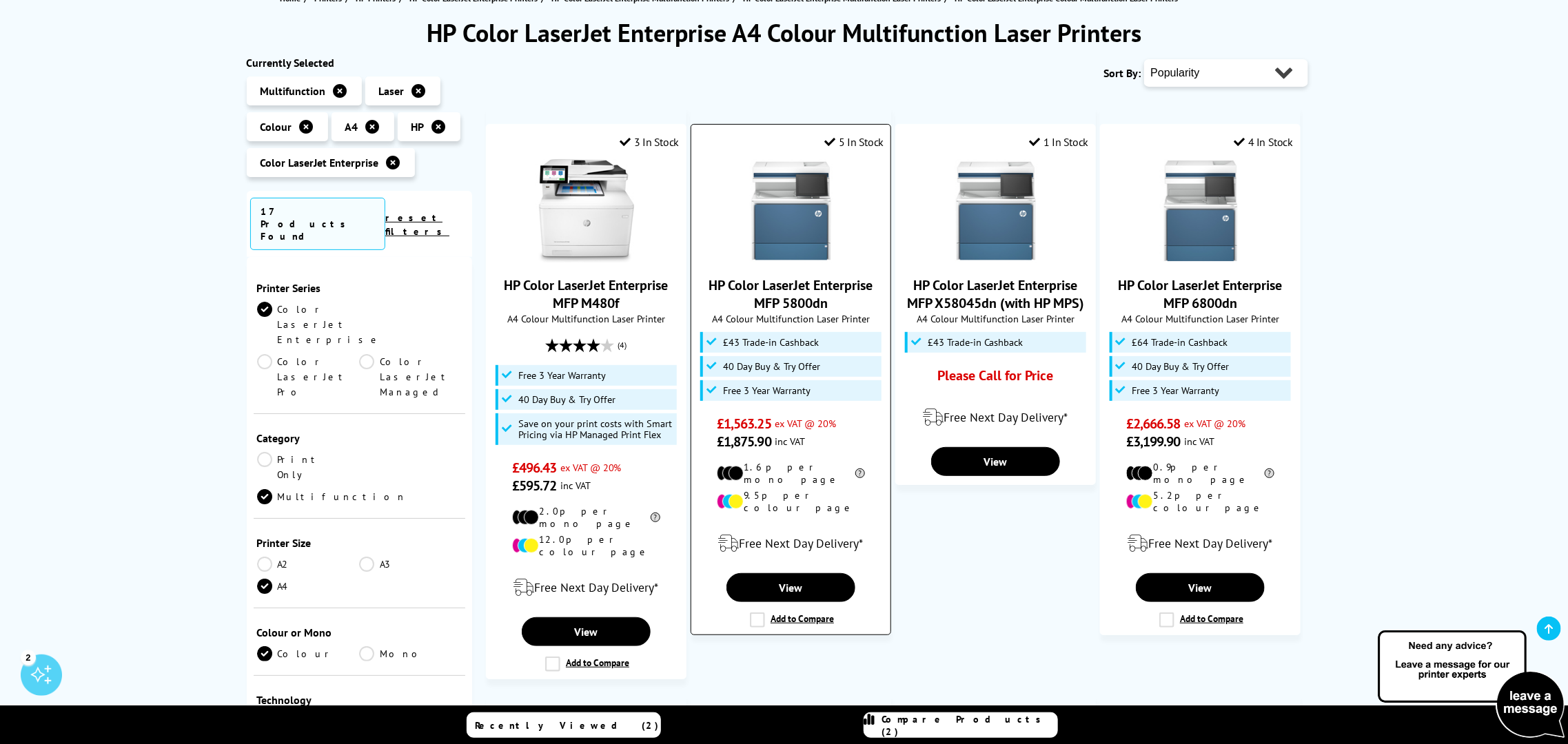
click at [778, 297] on link "HP Color LaserJet Enterprise MFP 5800dn" at bounding box center [791, 294] width 164 height 36
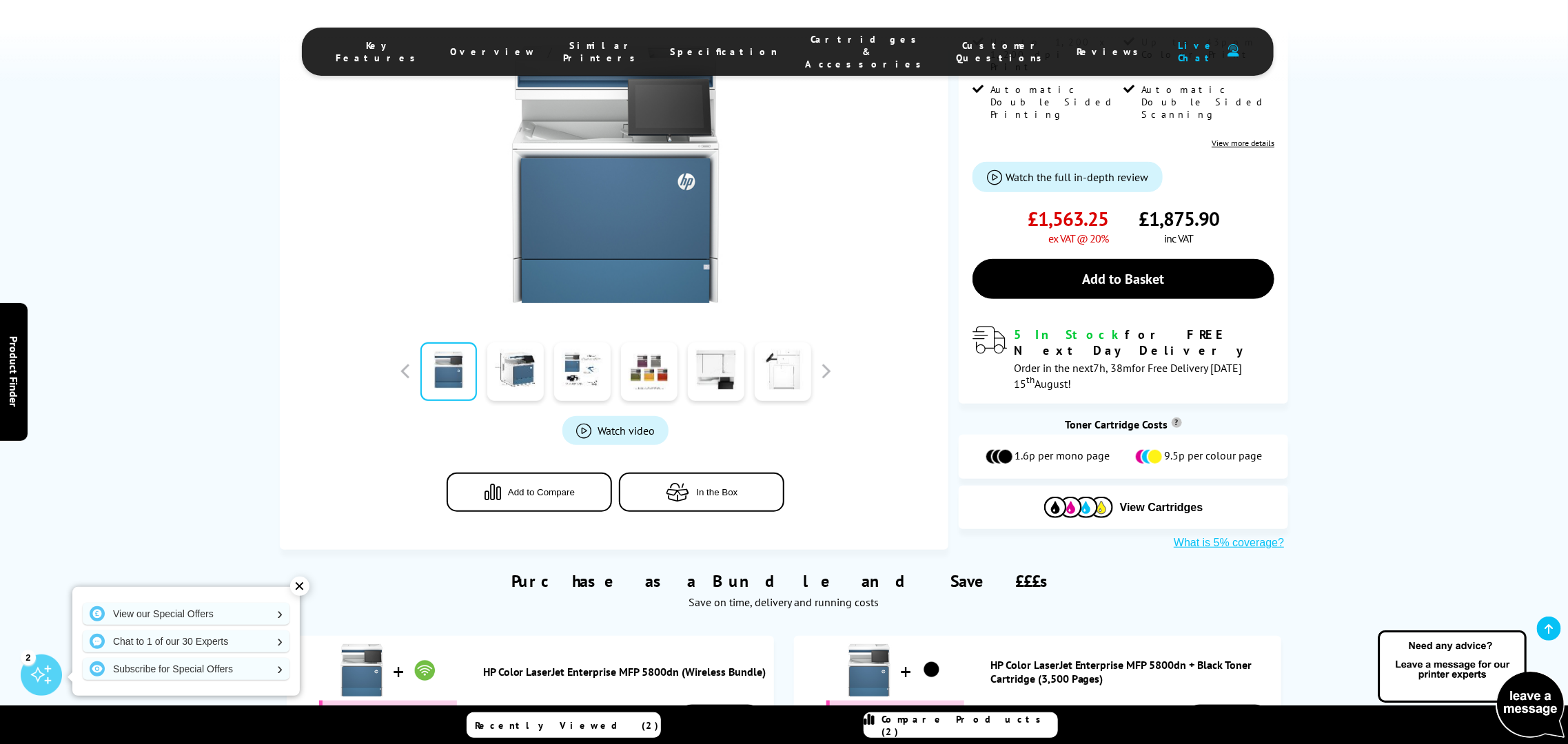
scroll to position [344, 0]
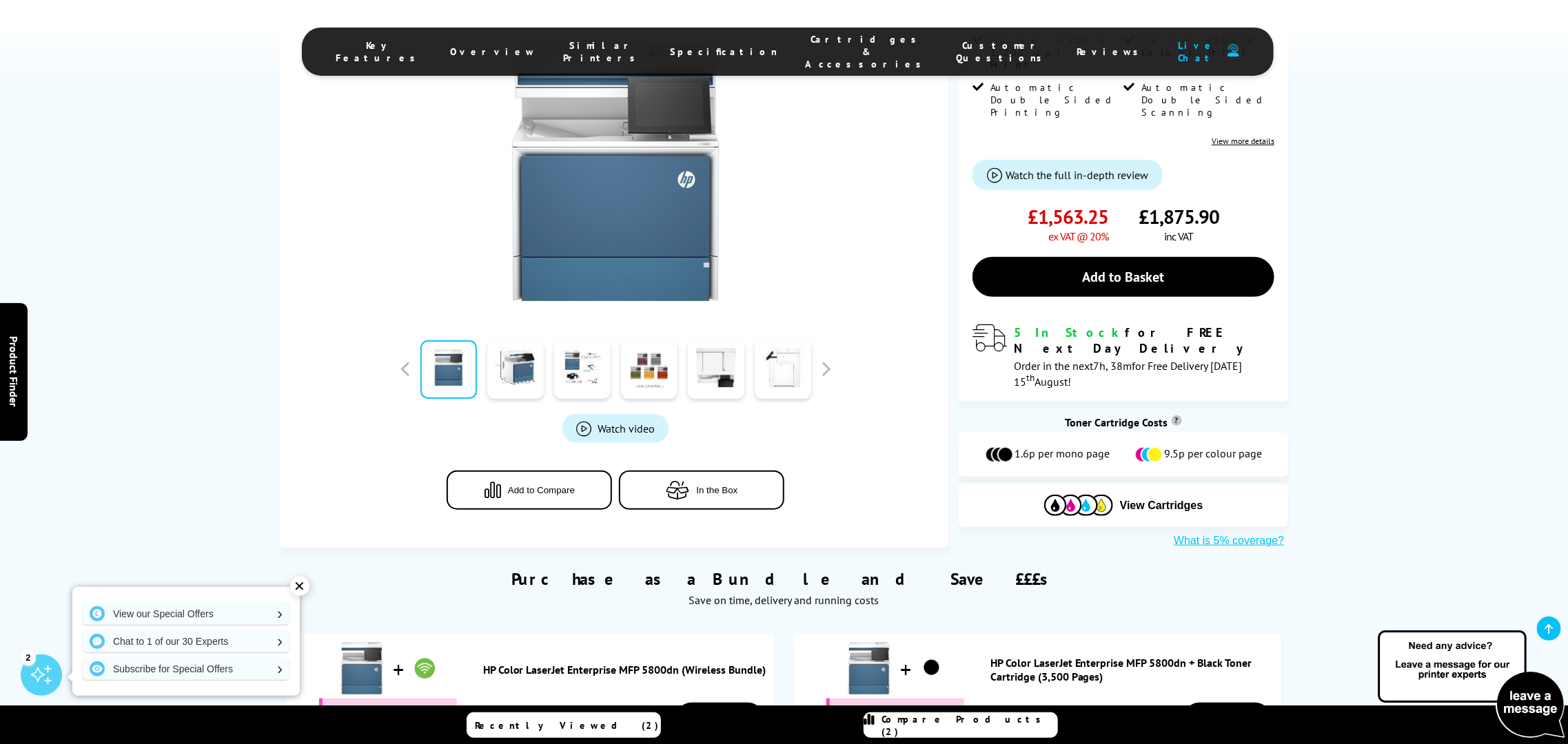
click at [827, 358] on div at bounding box center [615, 368] width 441 height 68
click at [827, 359] on button "button" at bounding box center [826, 369] width 21 height 21
click at [779, 347] on link at bounding box center [783, 369] width 56 height 59
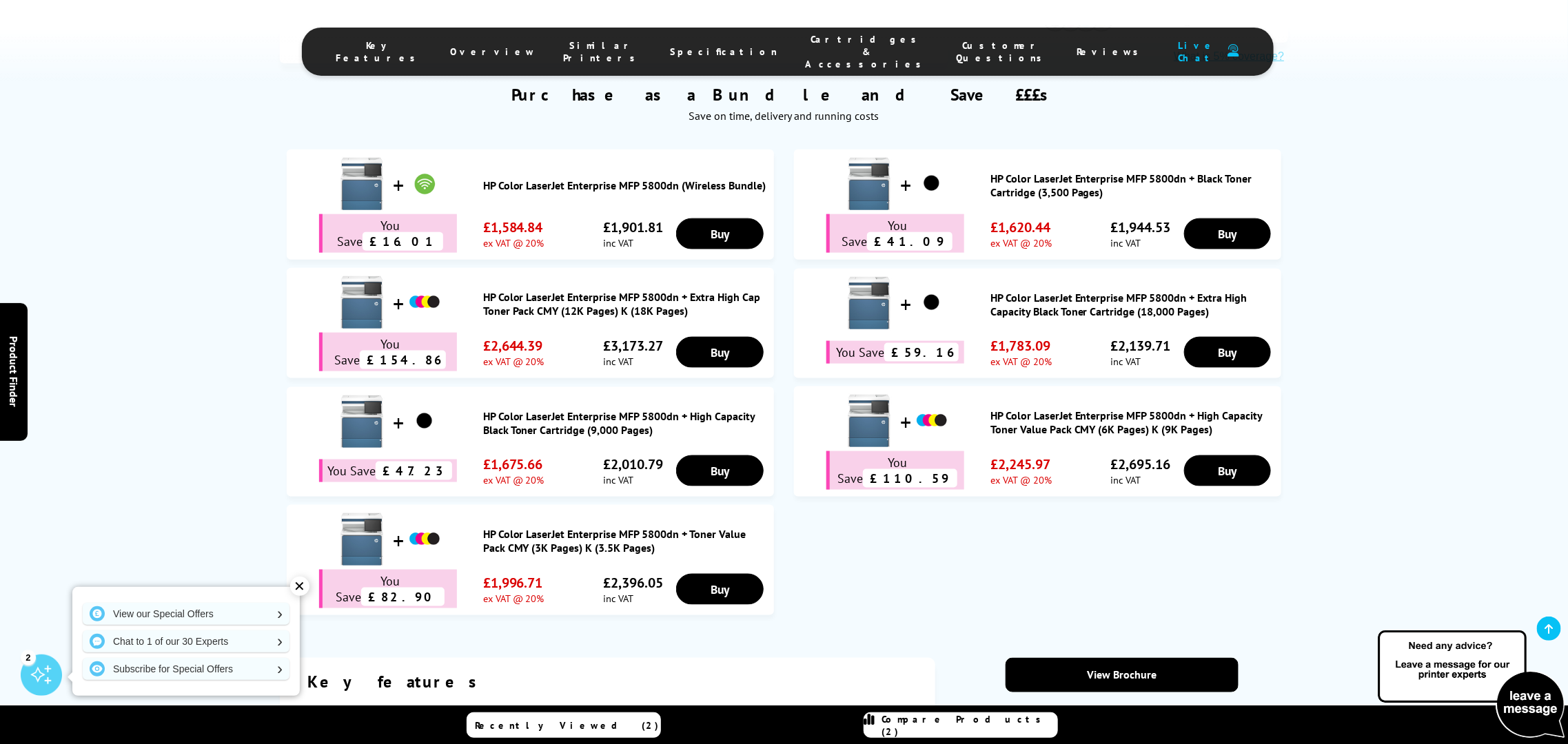
scroll to position [774, 0]
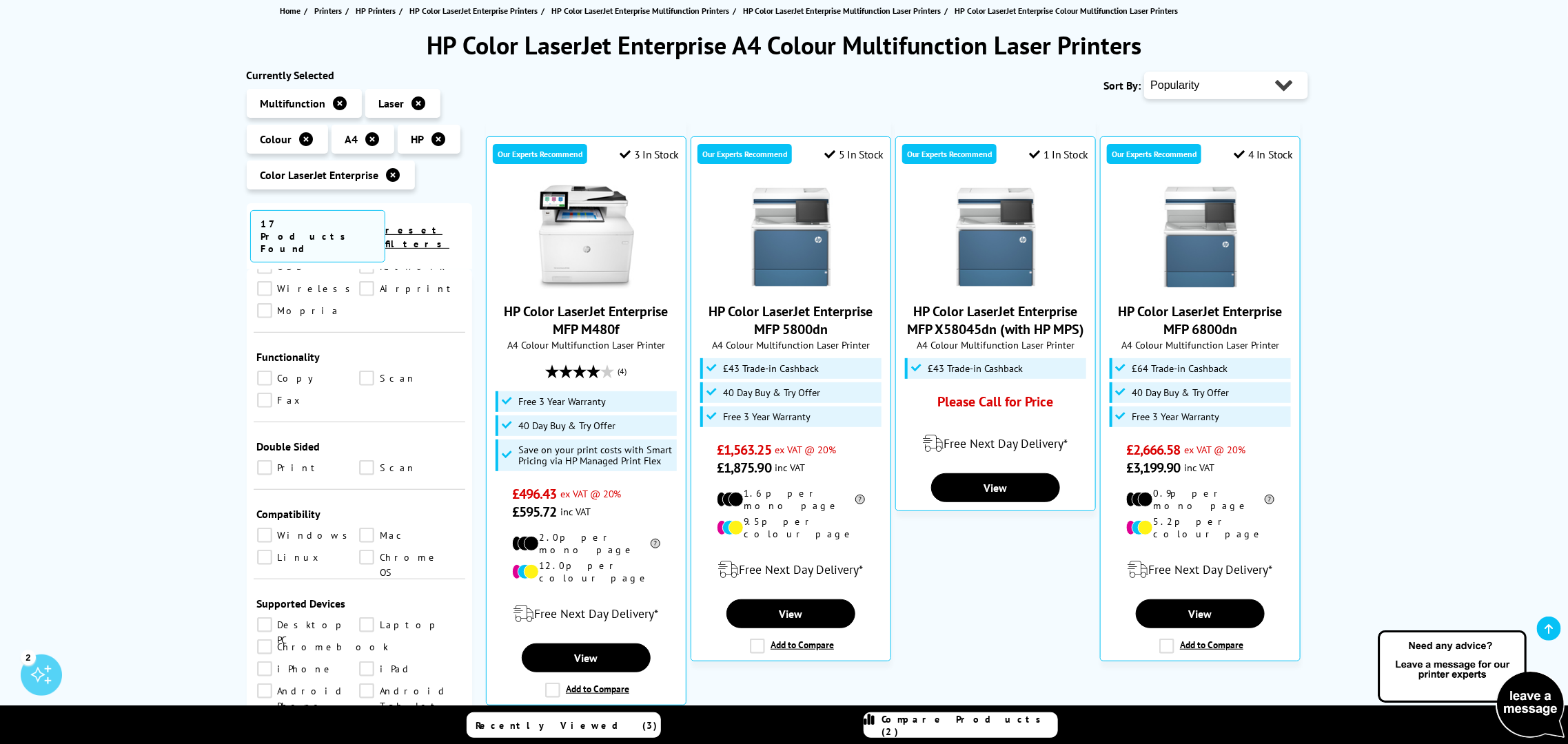
scroll to position [84, 0]
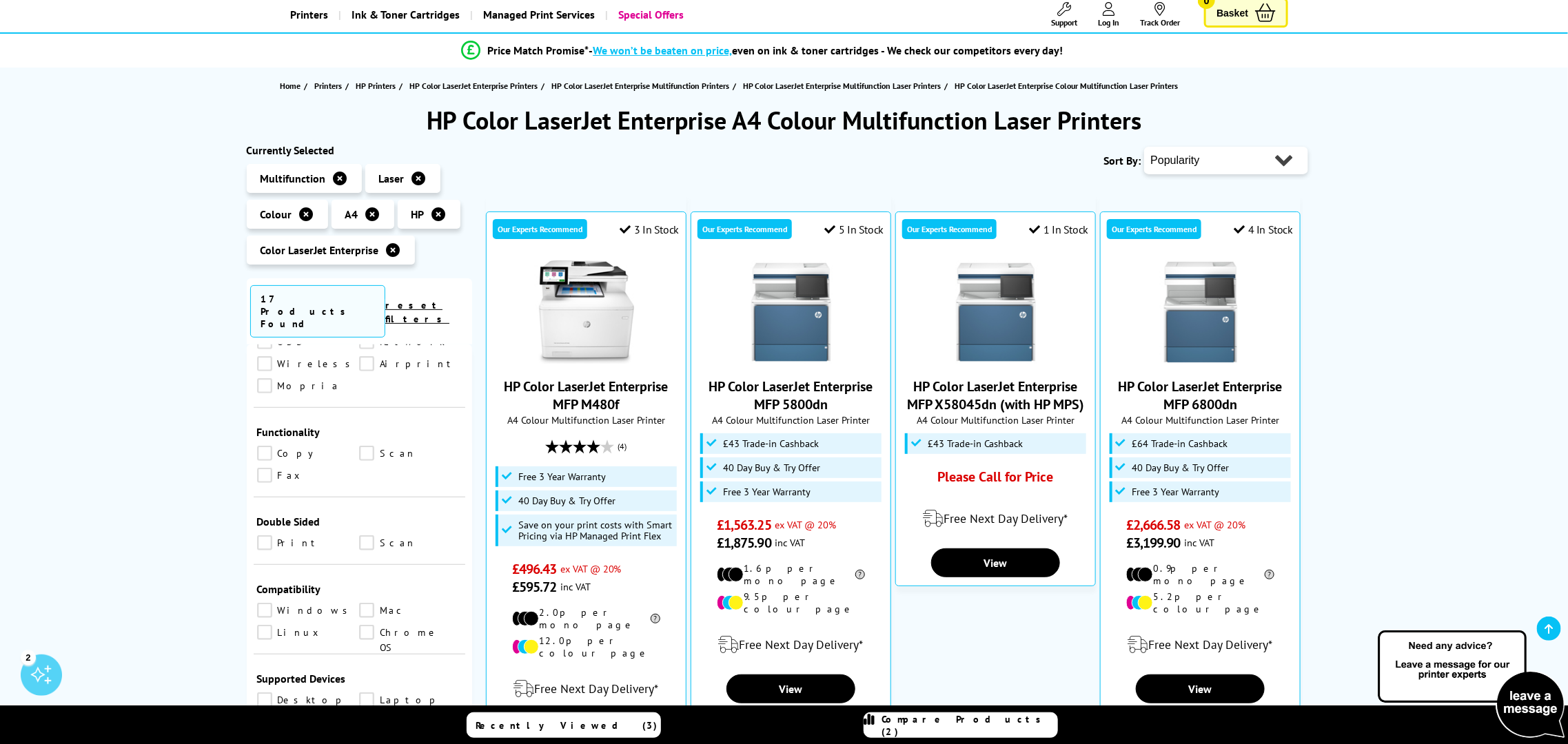
click at [435, 211] on icon at bounding box center [439, 214] width 14 height 14
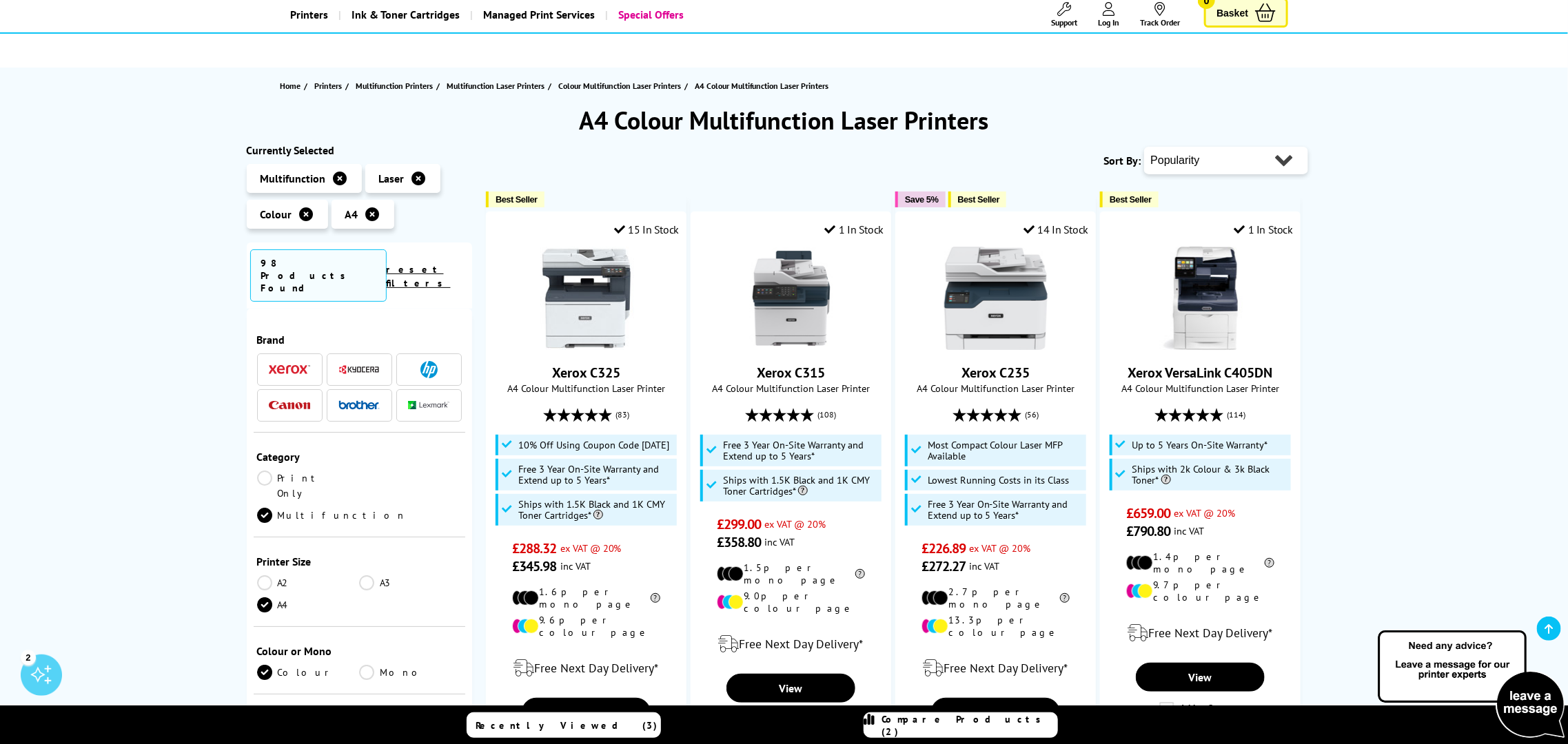
click at [297, 361] on span at bounding box center [289, 369] width 41 height 18
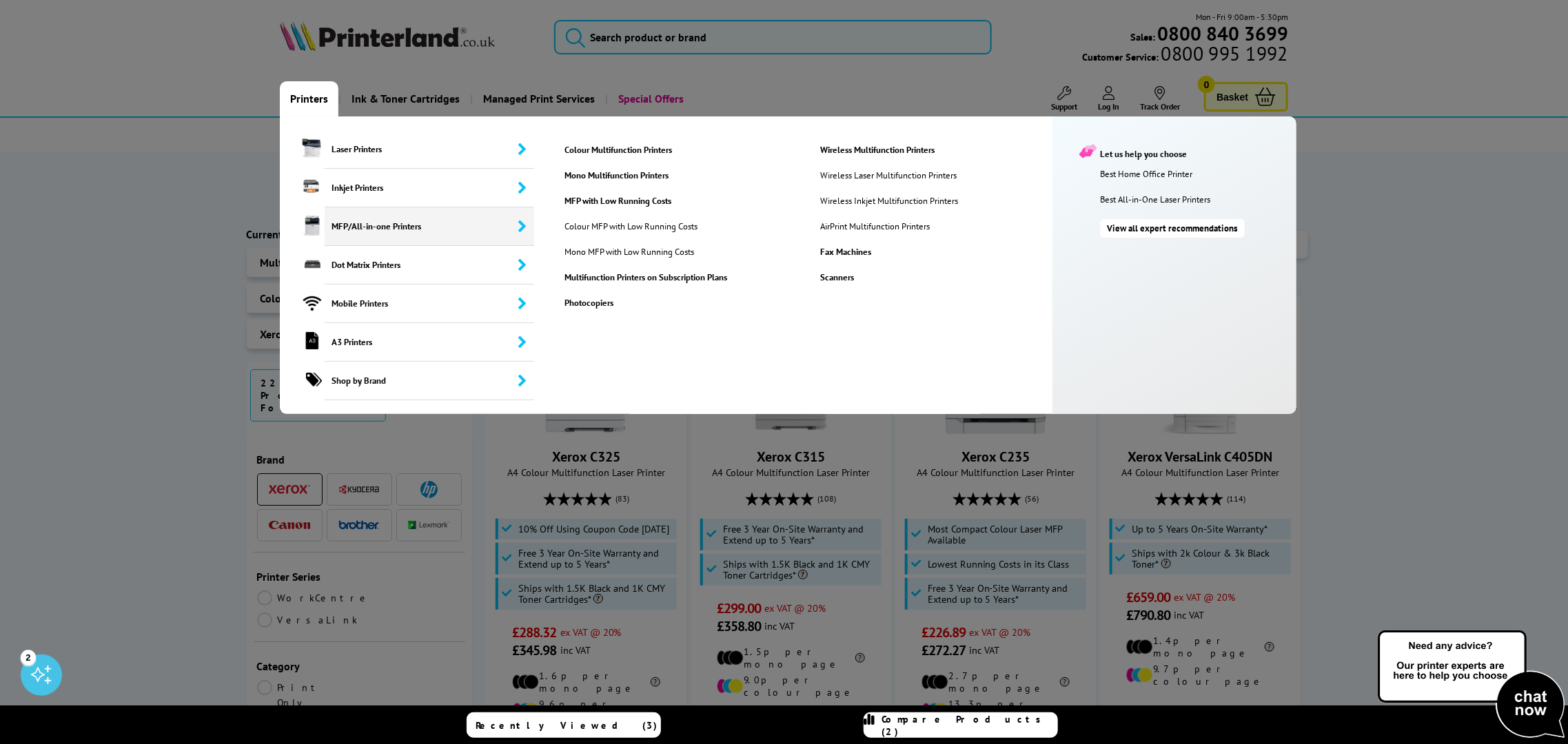
click at [405, 233] on span "MFP/All-in-one Printers" at bounding box center [429, 226] width 210 height 39
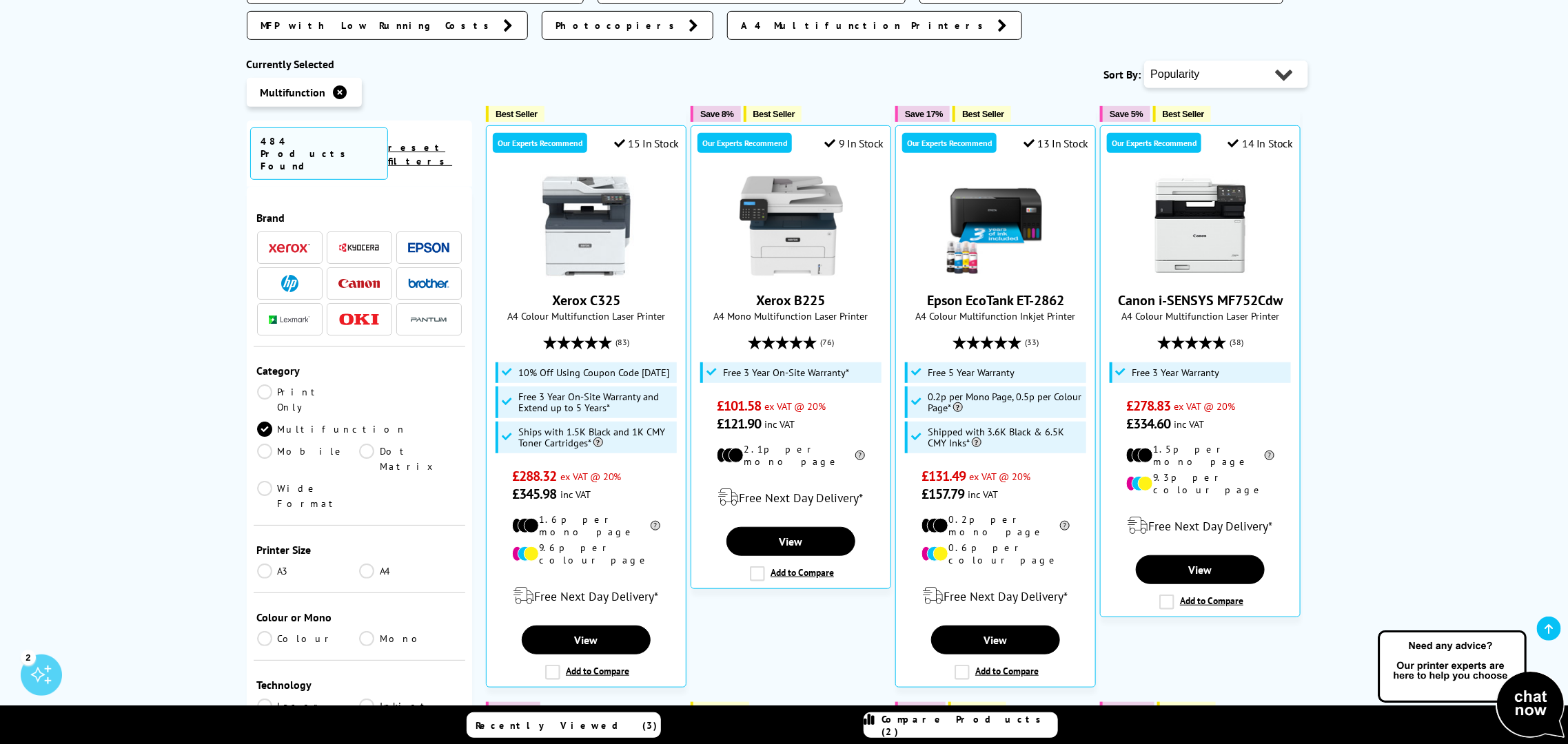
scroll to position [431, 0]
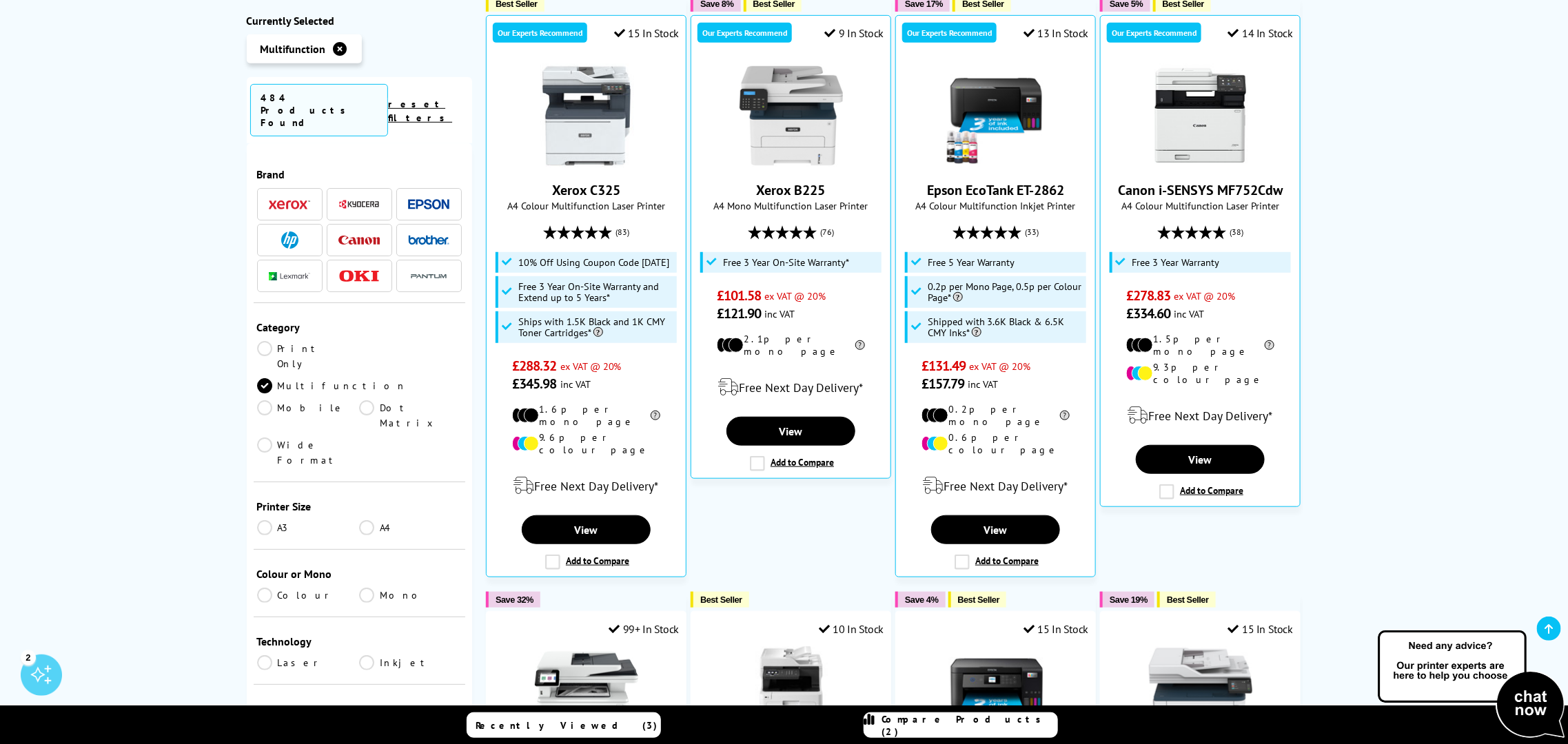
click at [367, 520] on link "A4" at bounding box center [410, 527] width 103 height 15
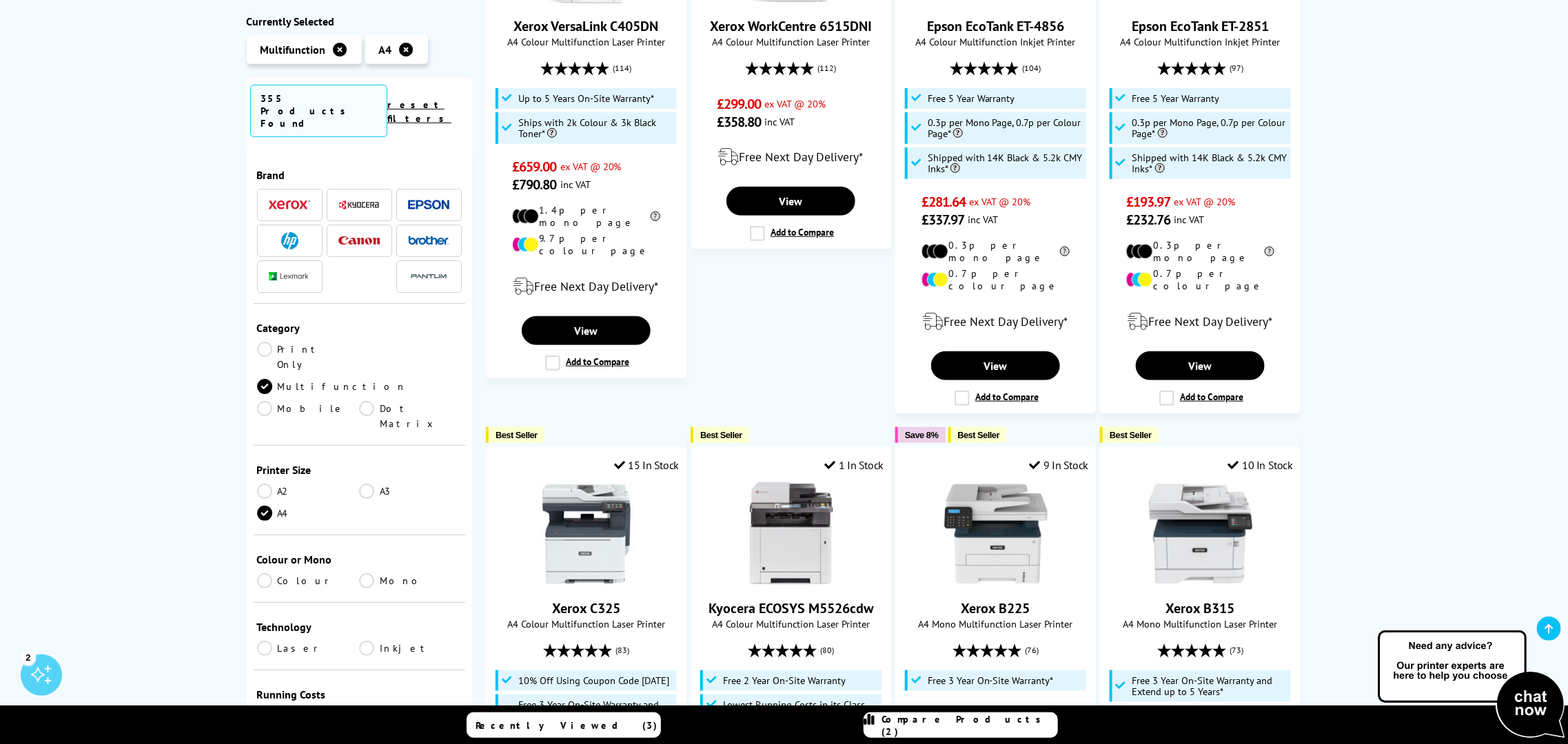
click at [263, 572] on link "Colour" at bounding box center [308, 579] width 103 height 15
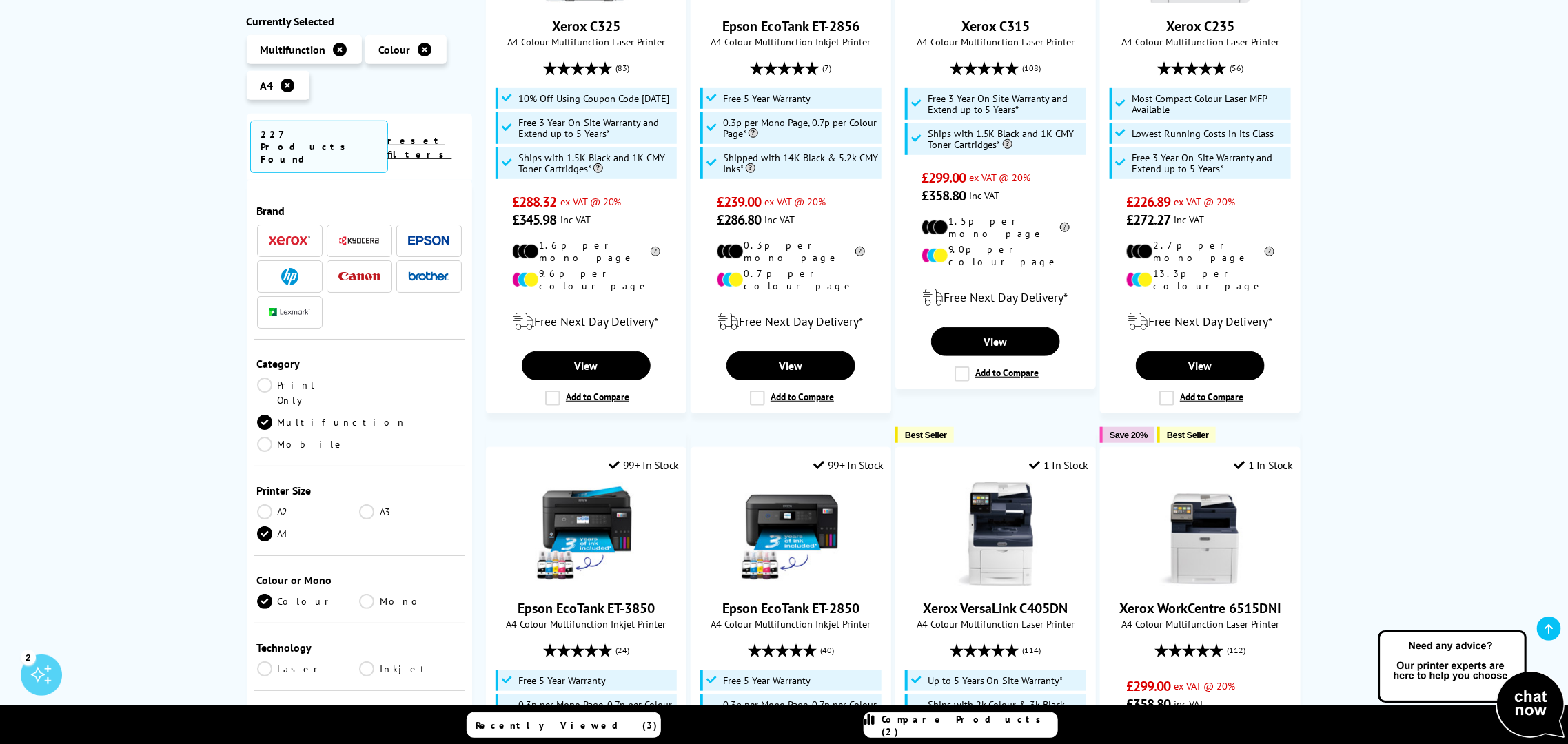
scroll to position [171, 0]
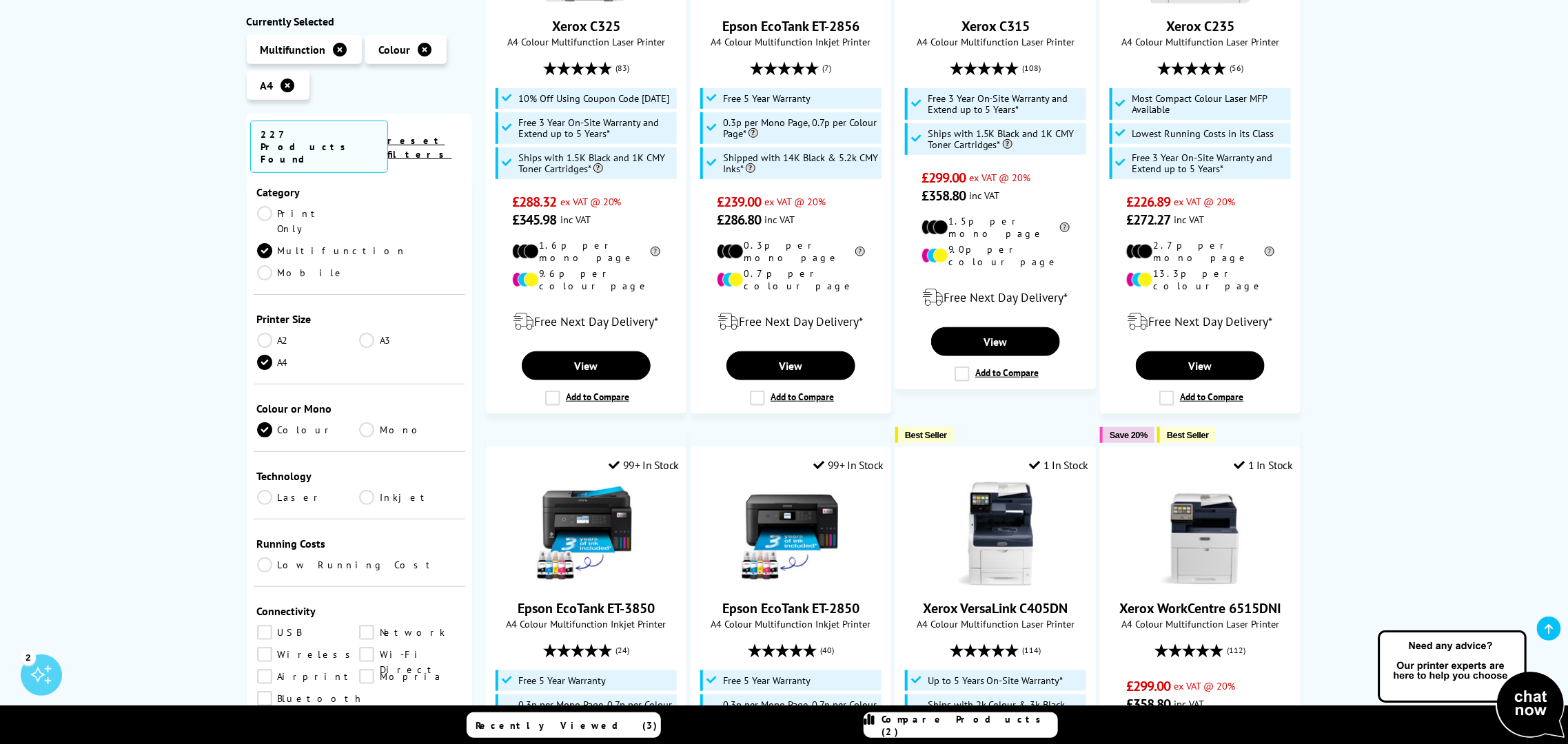
click at [263, 489] on link "Laser" at bounding box center [308, 496] width 103 height 15
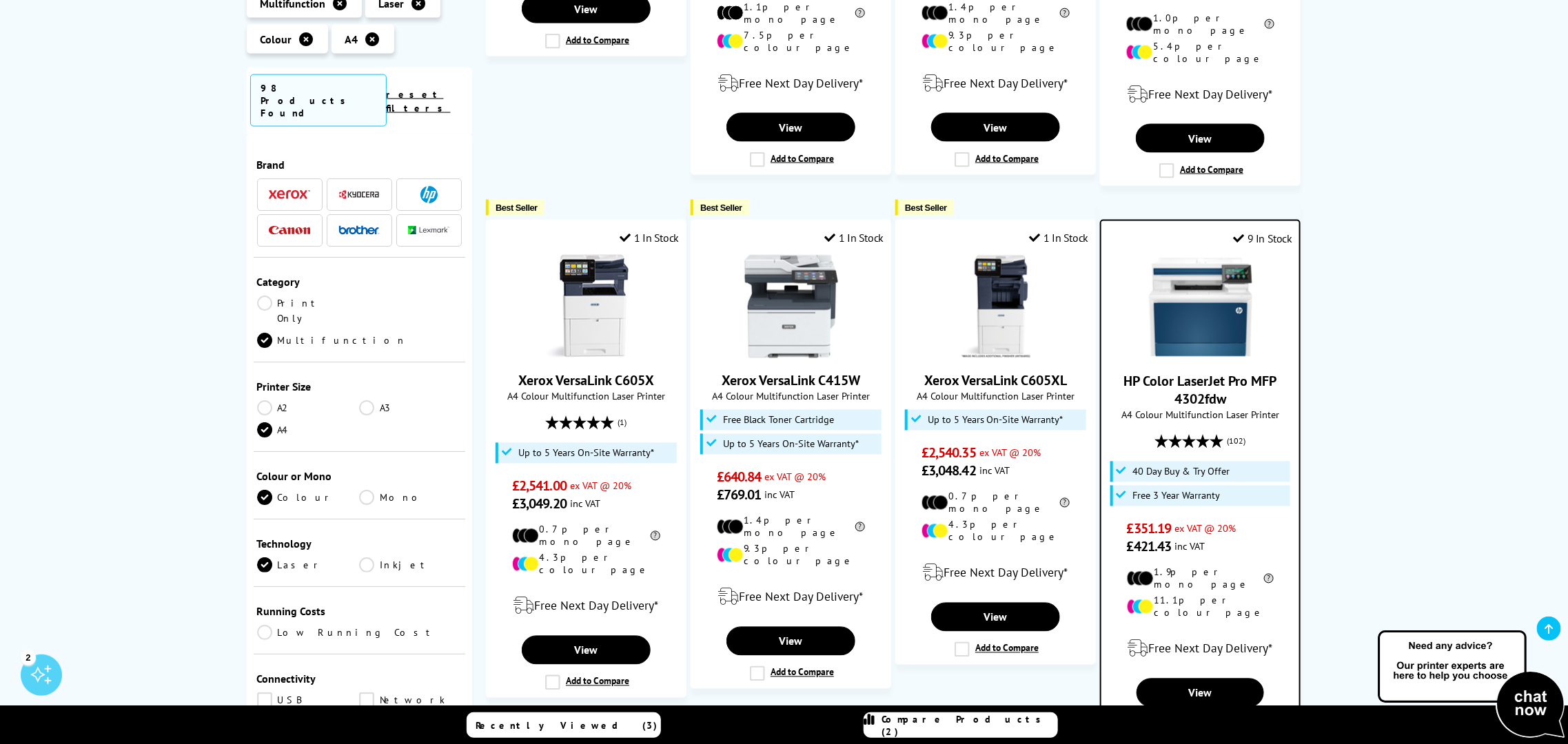
click at [412, 186] on span at bounding box center [428, 195] width 41 height 18
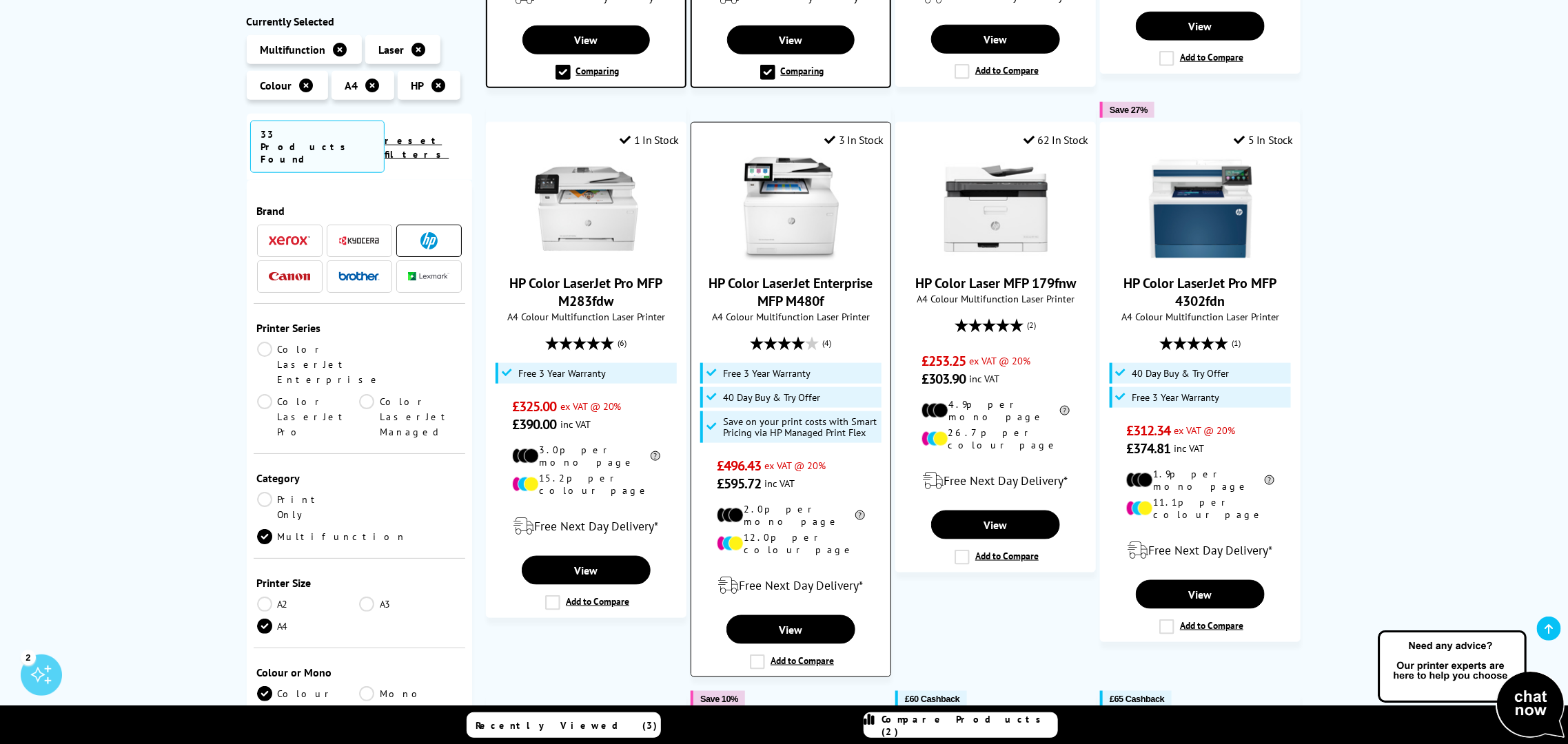
scroll to position [689, 0]
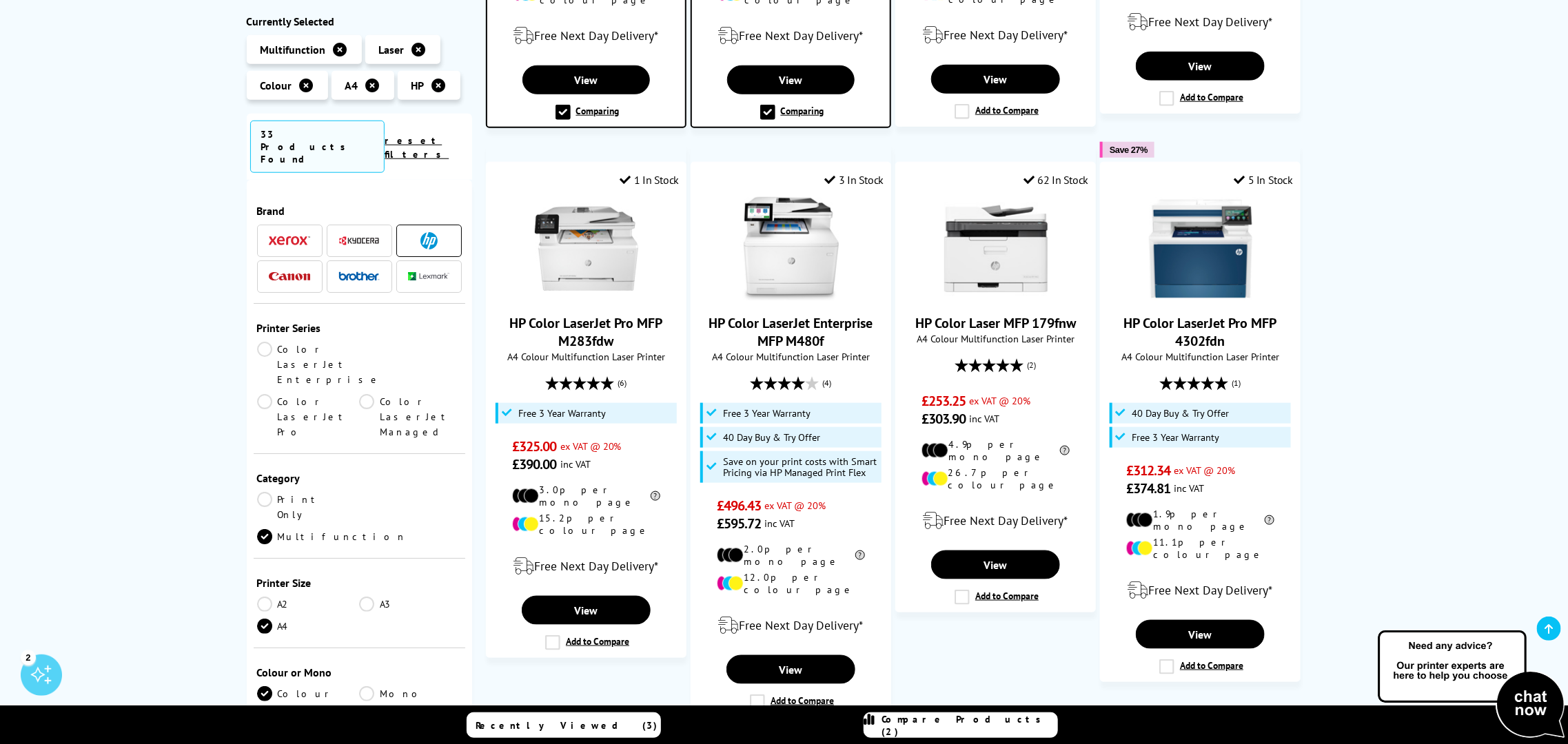
click at [270, 341] on link "Color LaserJet Enterprise" at bounding box center [320, 364] width 125 height 46
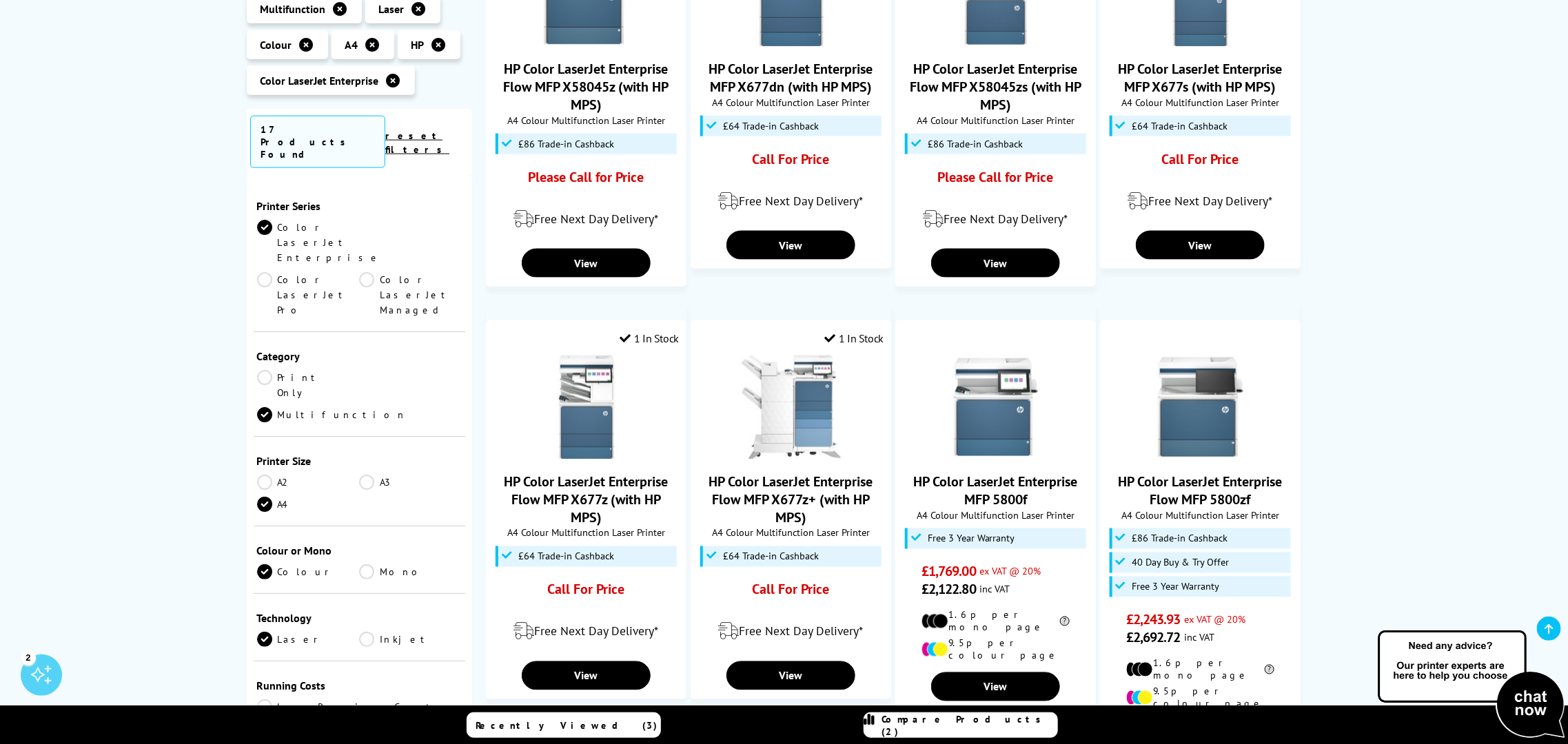
scroll to position [1033, 0]
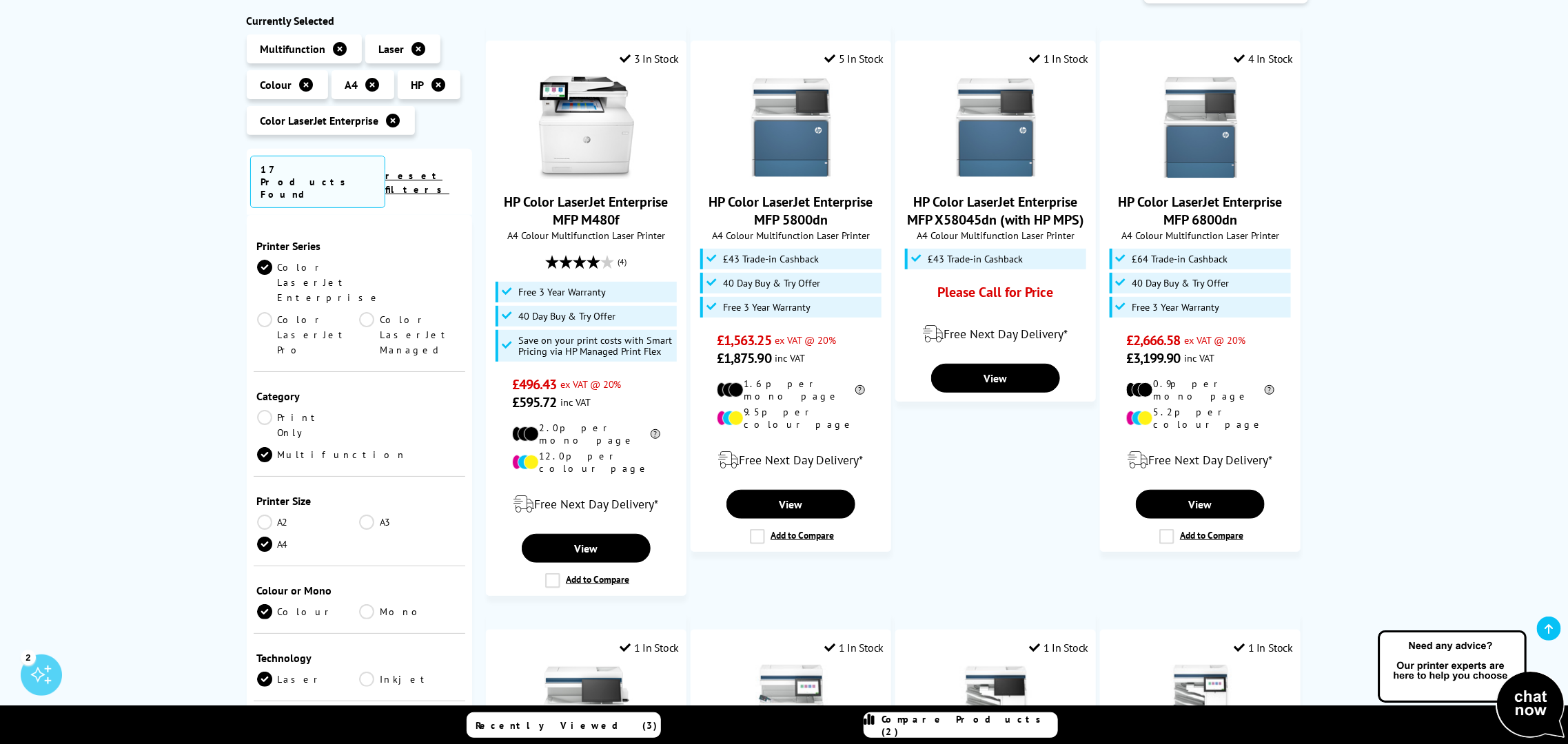
scroll to position [171, 0]
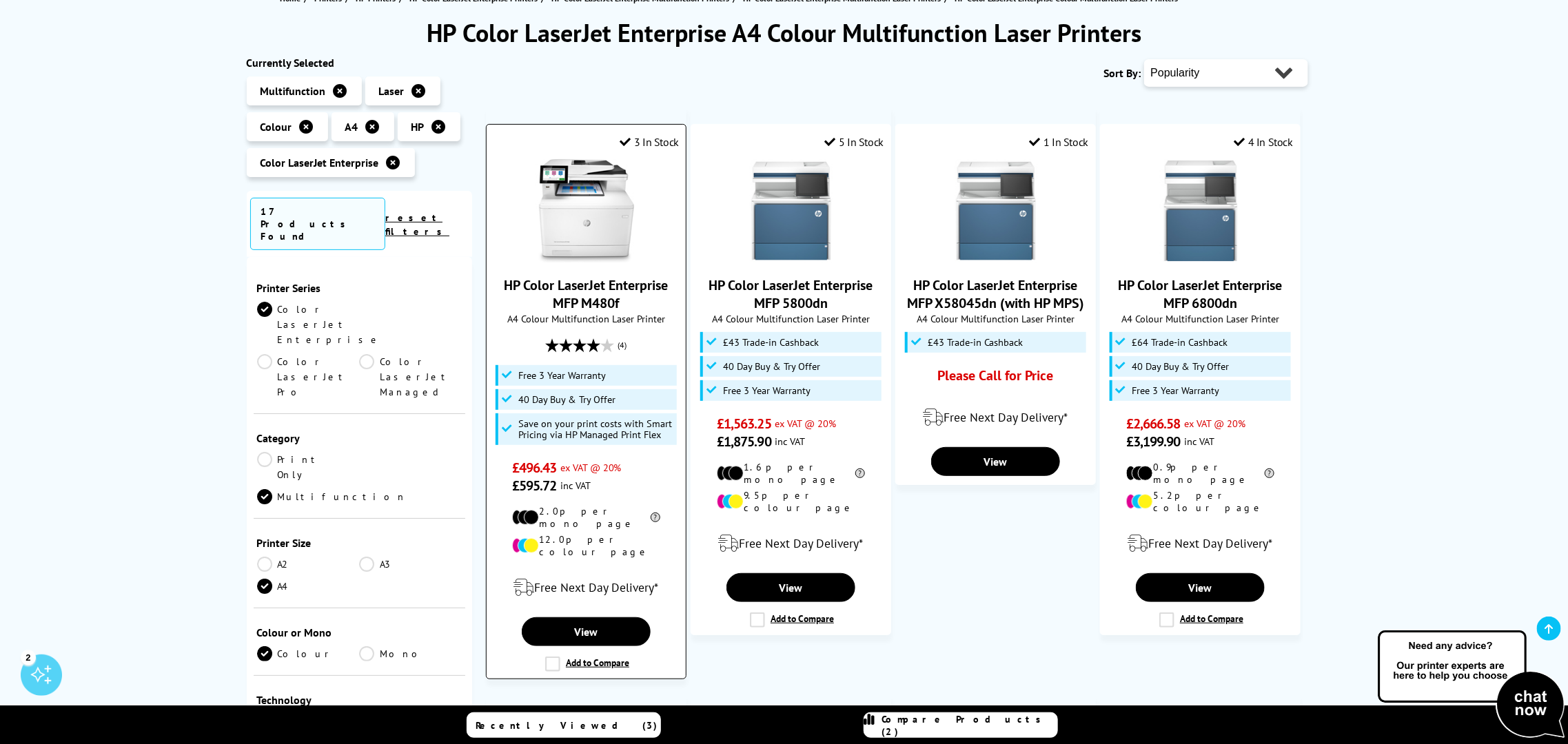
click at [608, 304] on link "HP Color LaserJet Enterprise MFP M480f" at bounding box center [586, 294] width 164 height 36
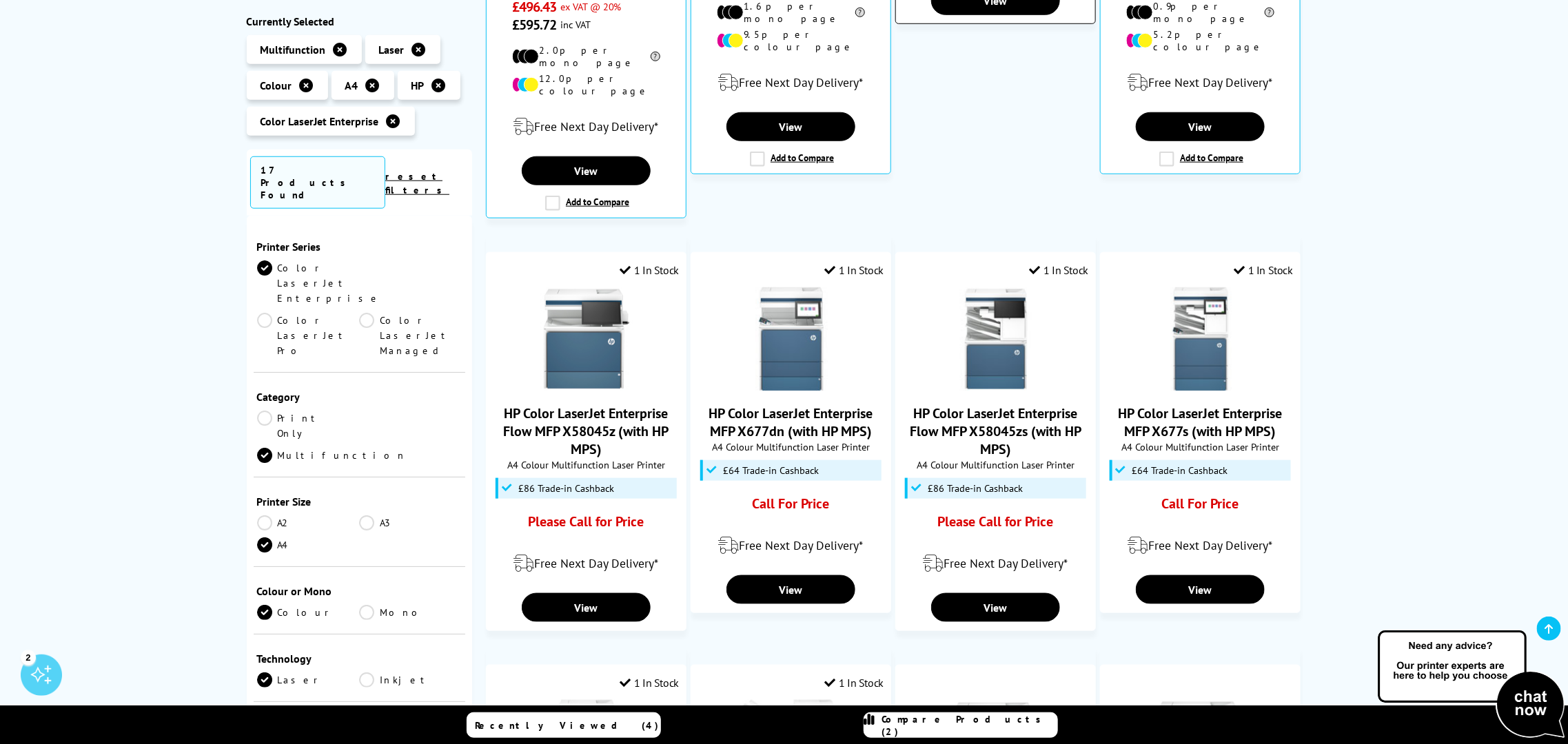
scroll to position [601, 0]
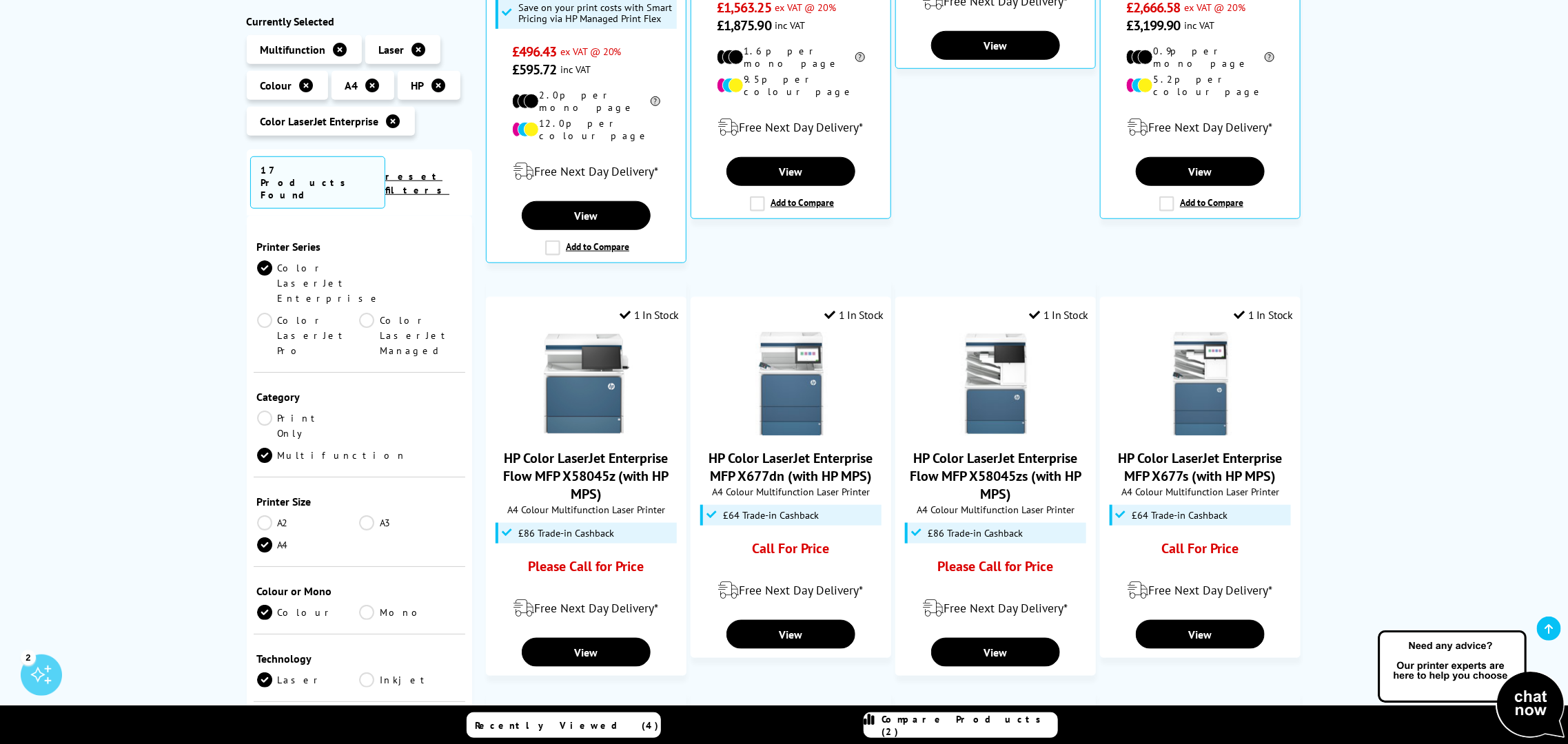
click at [360, 312] on link "Color LaserJet Pro" at bounding box center [308, 335] width 103 height 46
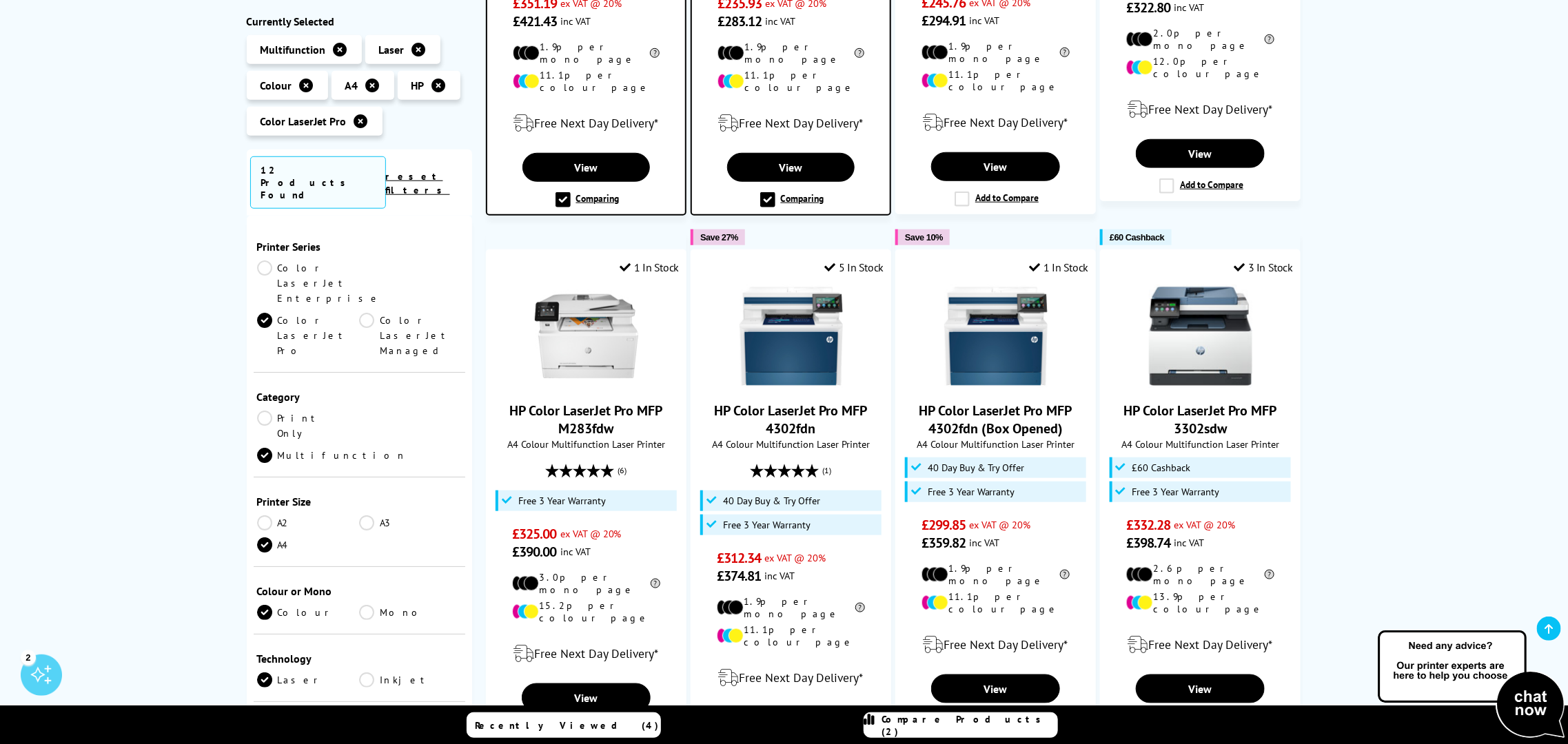
click at [359, 312] on link "Color LaserJet Managed" at bounding box center [410, 335] width 103 height 46
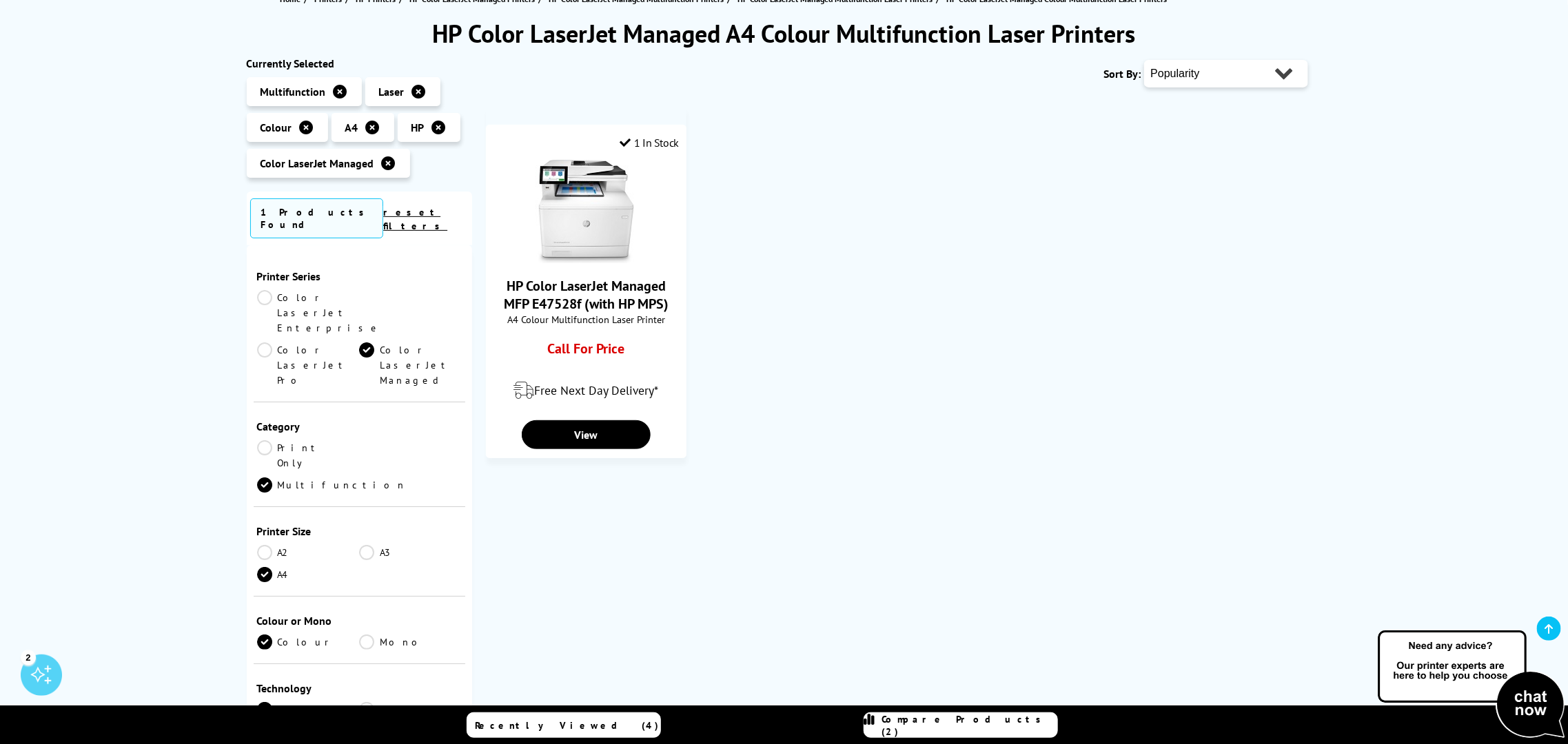
click at [360, 342] on link "Color LaserJet Pro" at bounding box center [308, 365] width 103 height 46
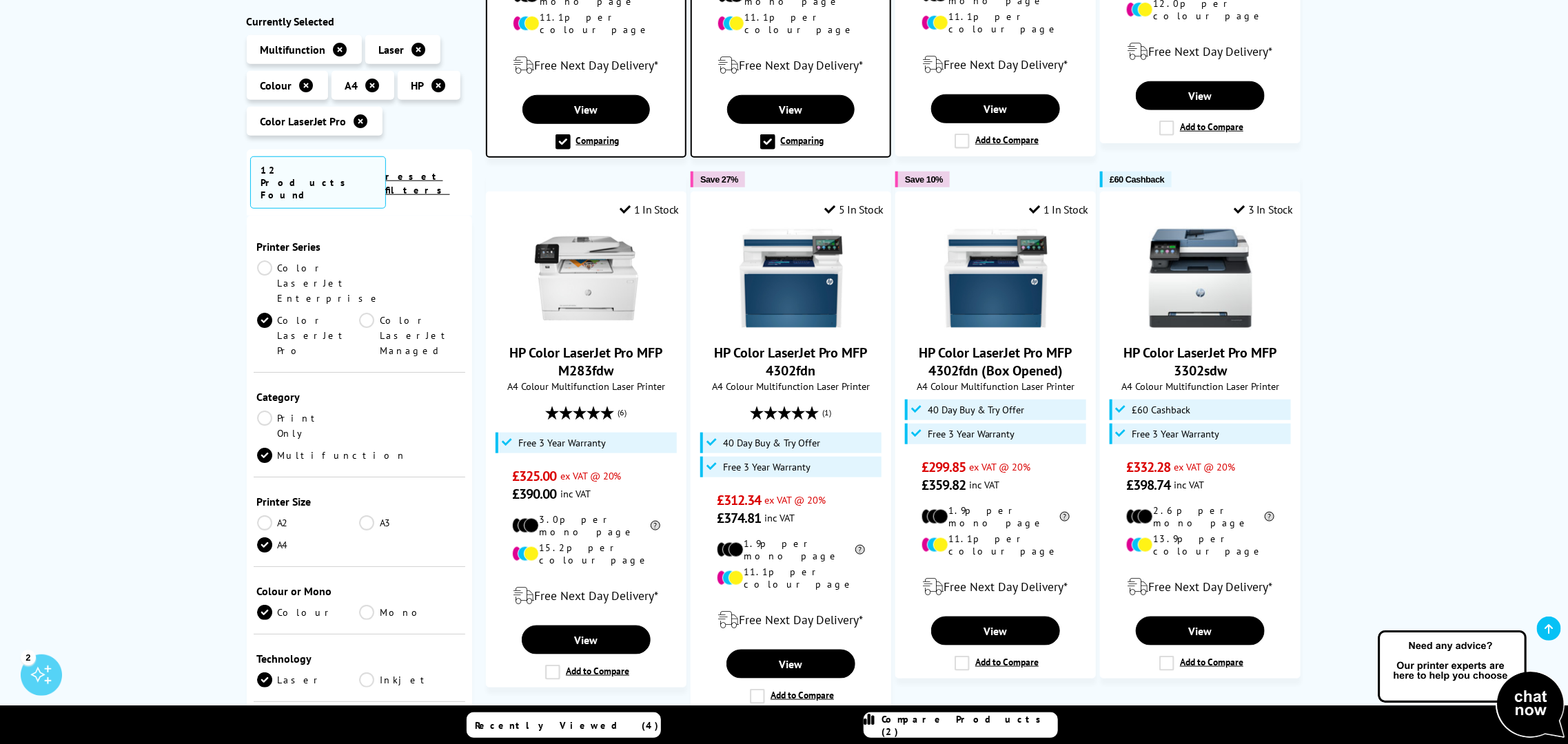
scroll to position [687, 0]
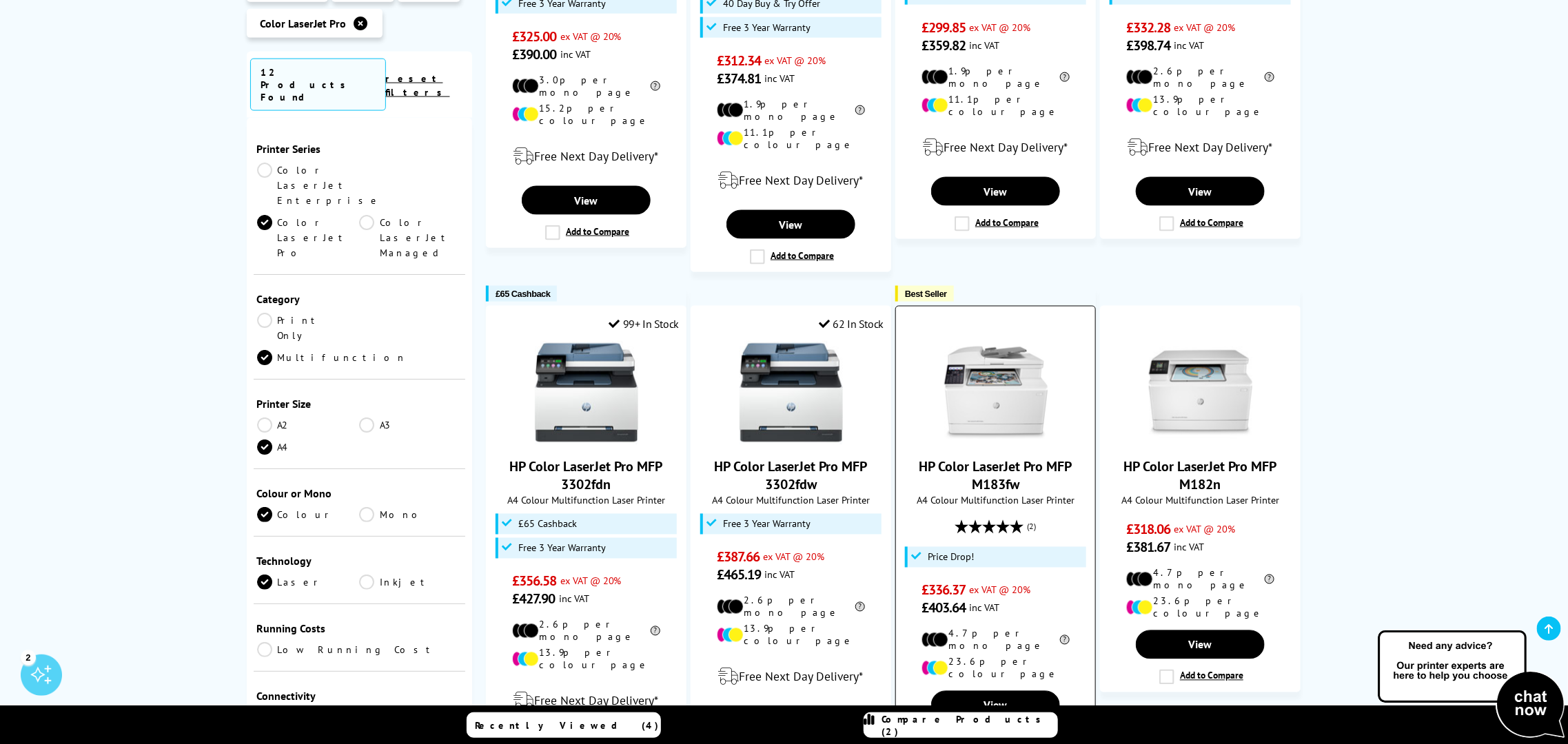
scroll to position [1118, 0]
